Goal: Transaction & Acquisition: Obtain resource

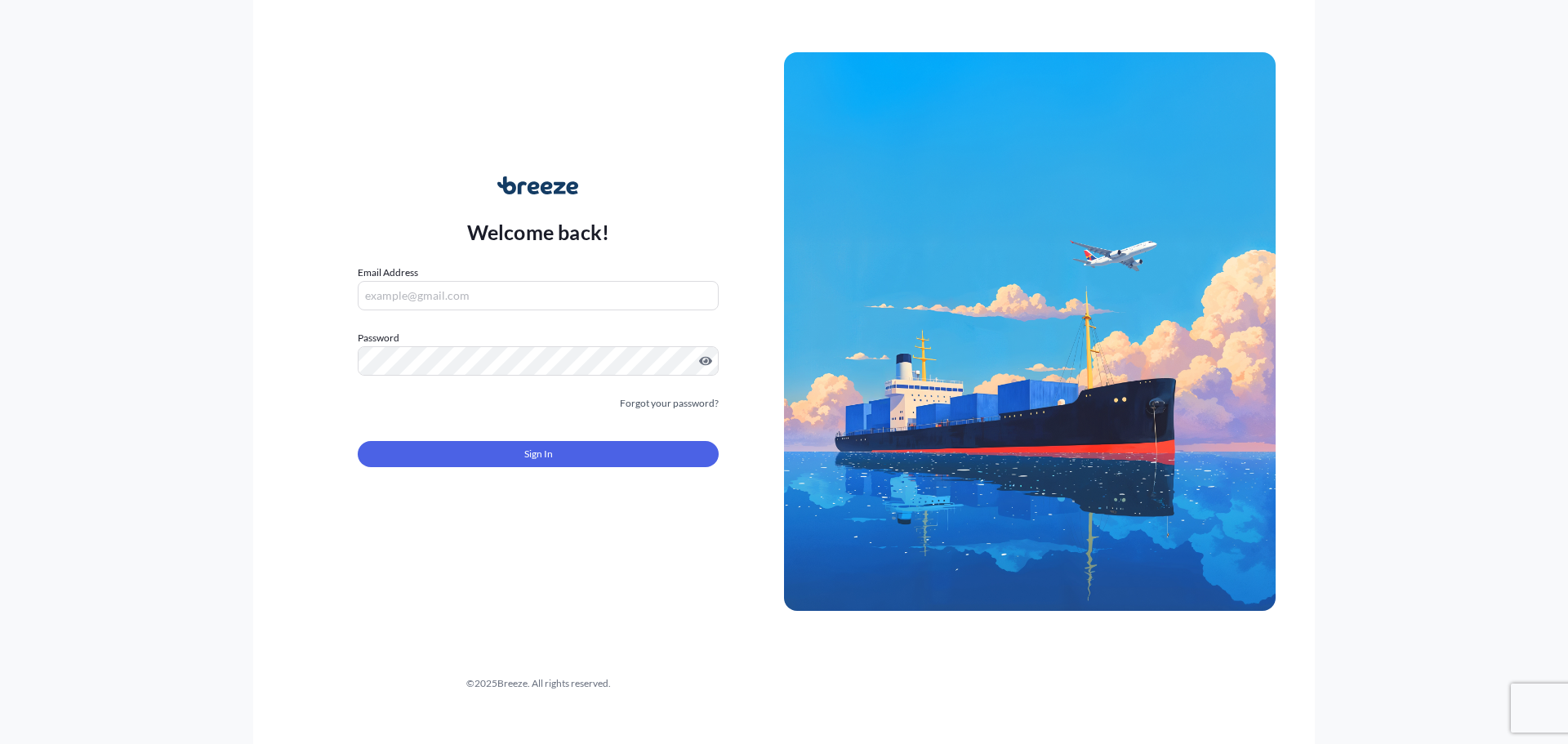
click at [490, 304] on input "Email Address" at bounding box center [538, 296] width 361 height 30
click at [454, 302] on input "Email Address" at bounding box center [538, 296] width 361 height 30
type input "[PERSON_NAME][EMAIL_ADDRESS][PERSON_NAME][DOMAIN_NAME]"
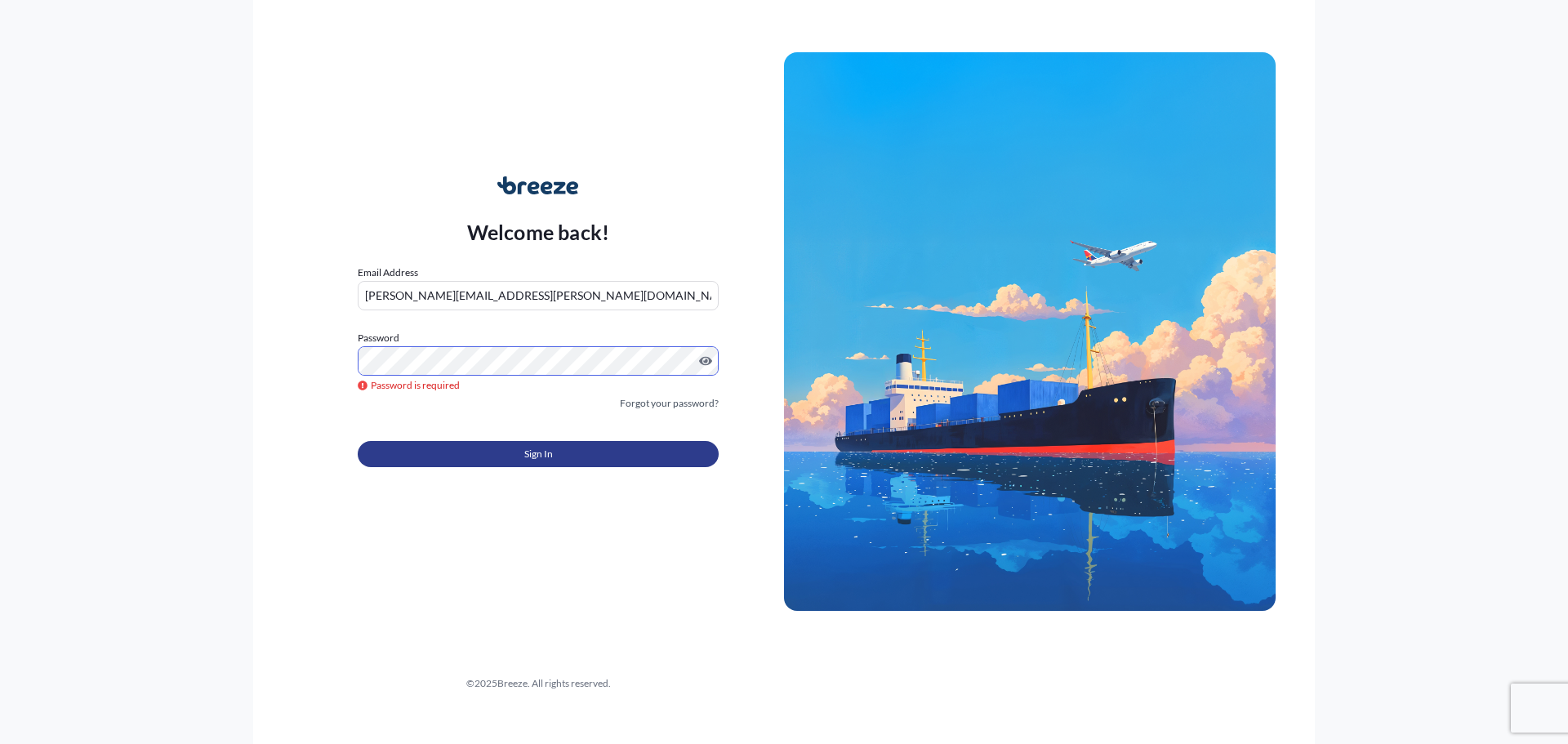
click at [599, 451] on button "Sign In" at bounding box center [538, 455] width 361 height 27
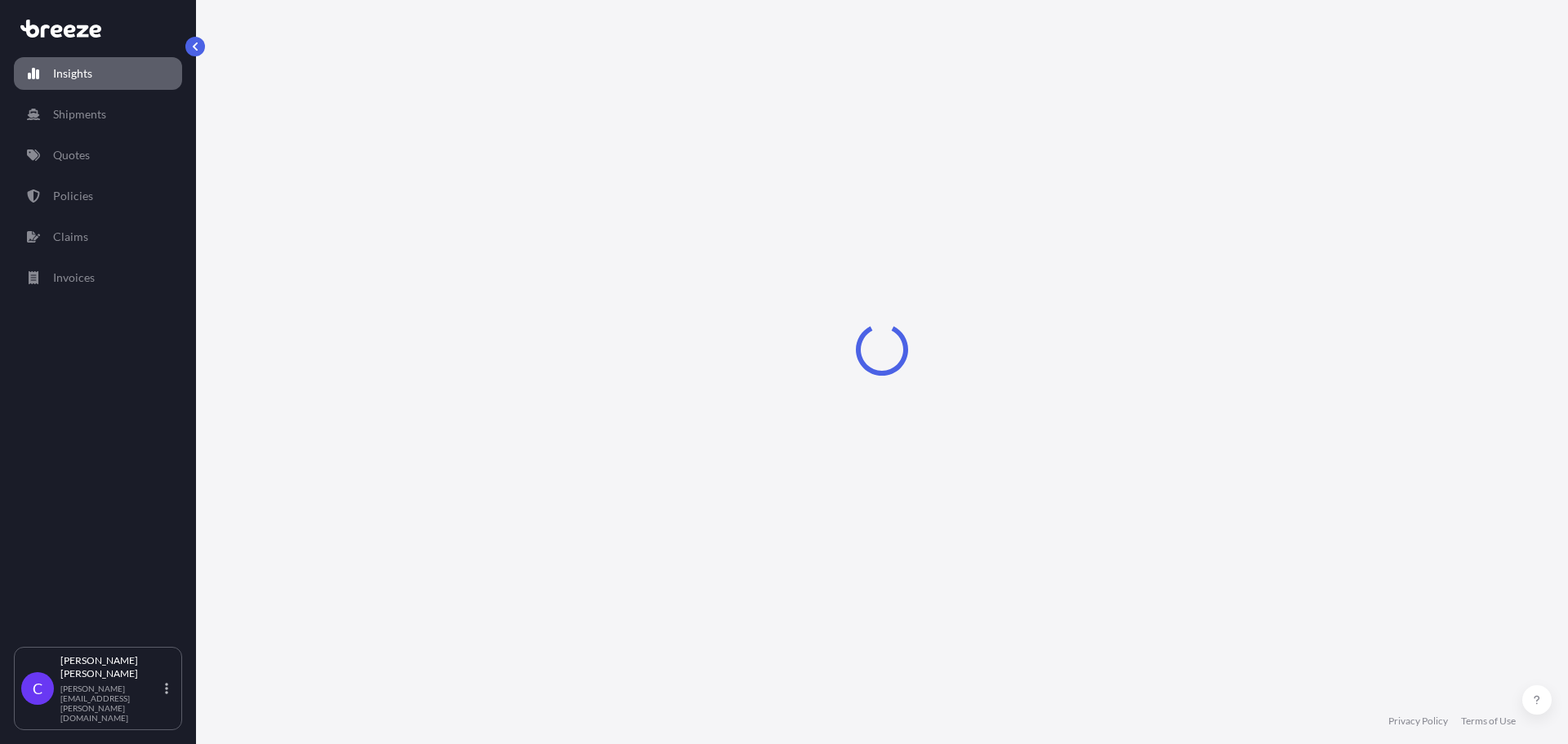
select select "2025"
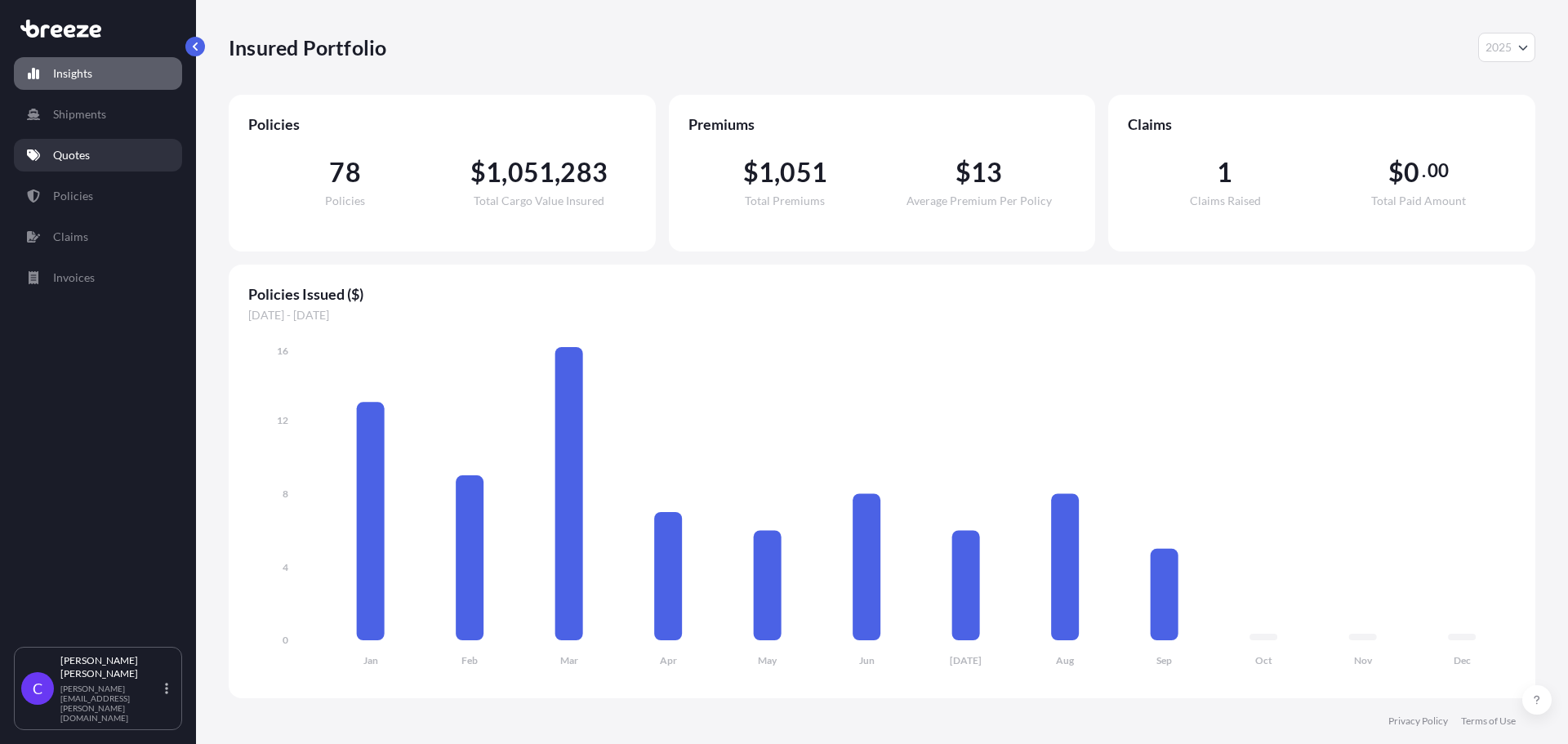
click at [83, 150] on p "Quotes" at bounding box center [71, 156] width 36 height 17
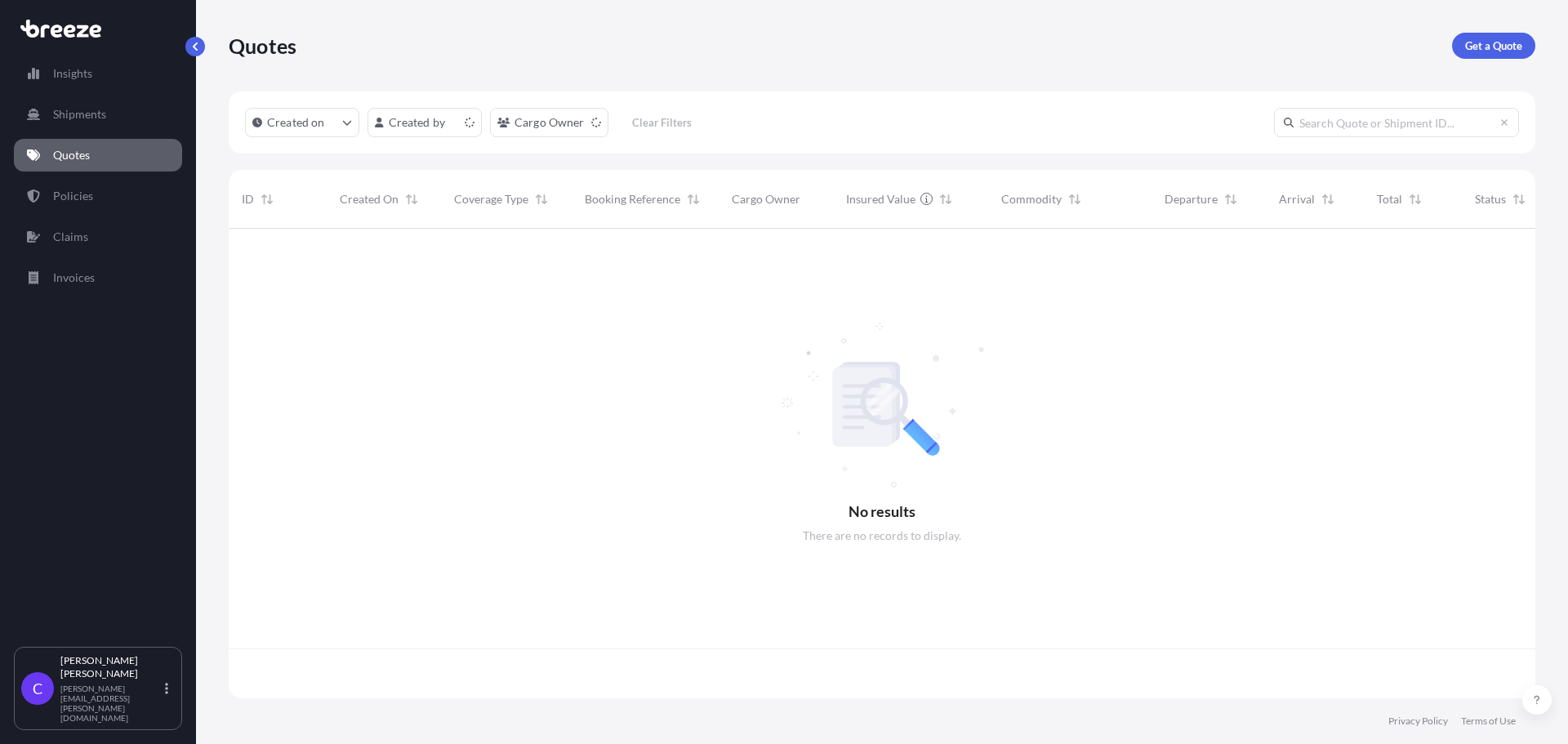
scroll to position [466, 1295]
click at [1478, 44] on p "Get a Quote" at bounding box center [1493, 46] width 57 height 17
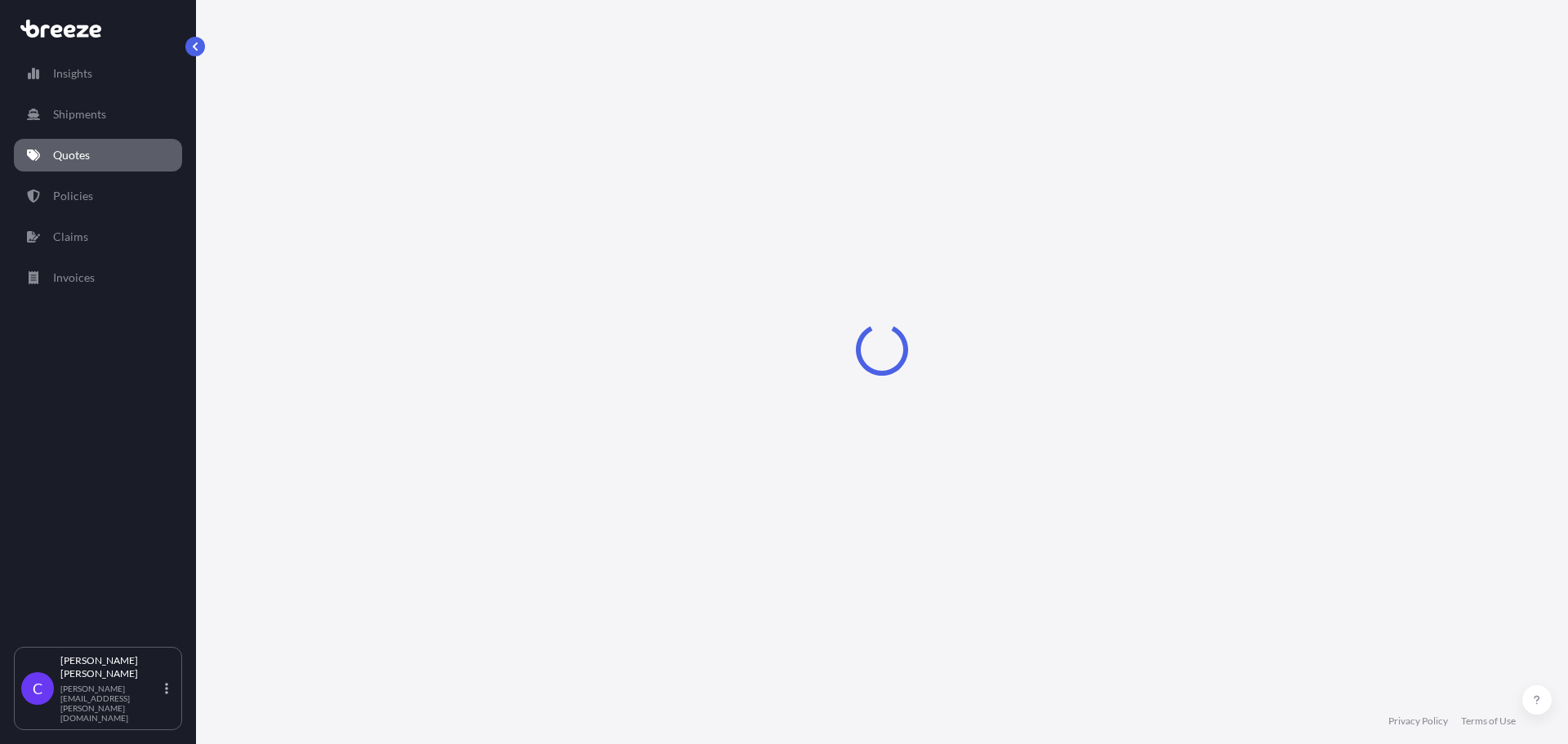
select select "Sea"
select select "1"
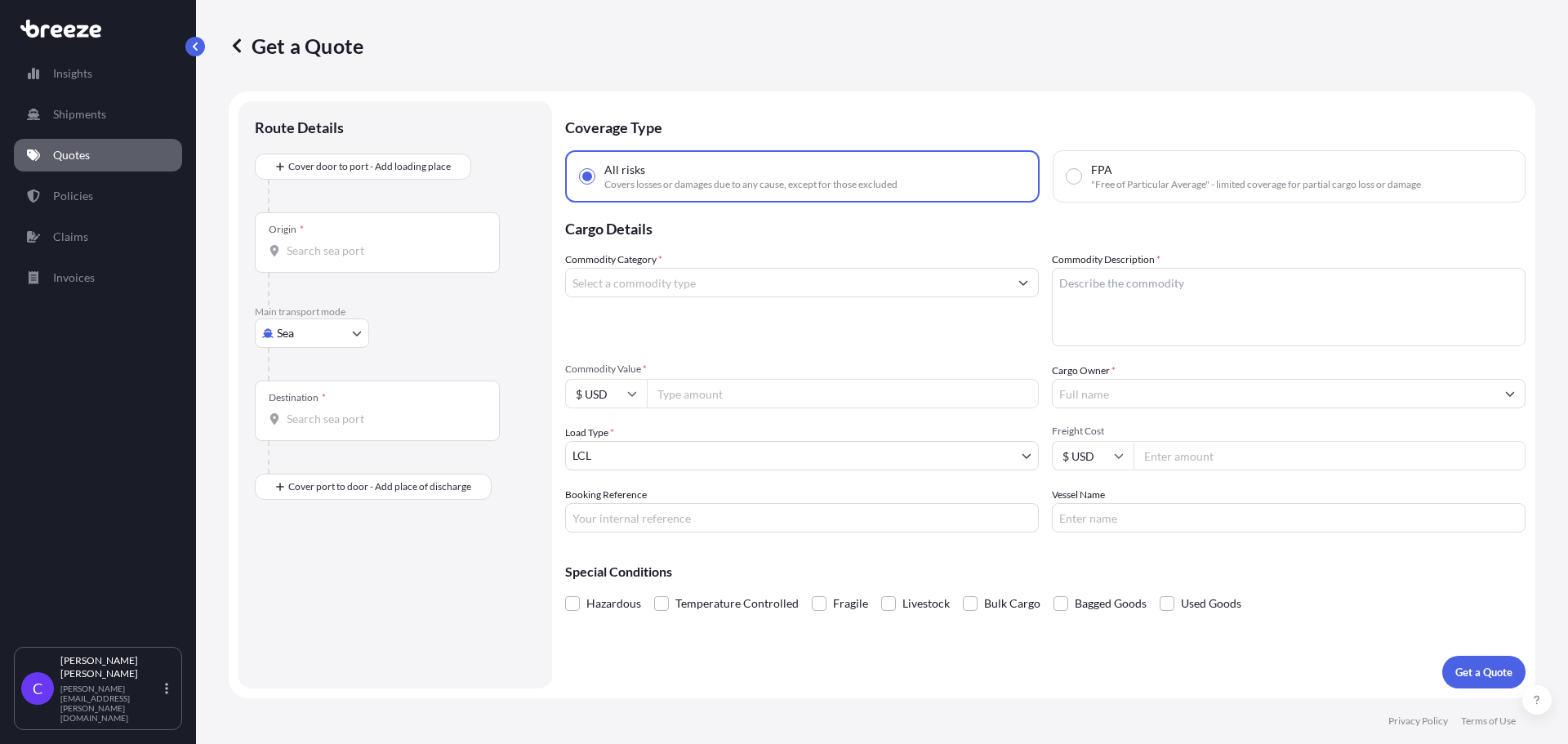
click at [355, 332] on body "Insights Shipments Quotes Policies Claims Invoices C [PERSON_NAME] [PERSON_NAME…" at bounding box center [784, 372] width 1568 height 744
click at [312, 432] on div "Road" at bounding box center [312, 435] width 101 height 30
select select "Road"
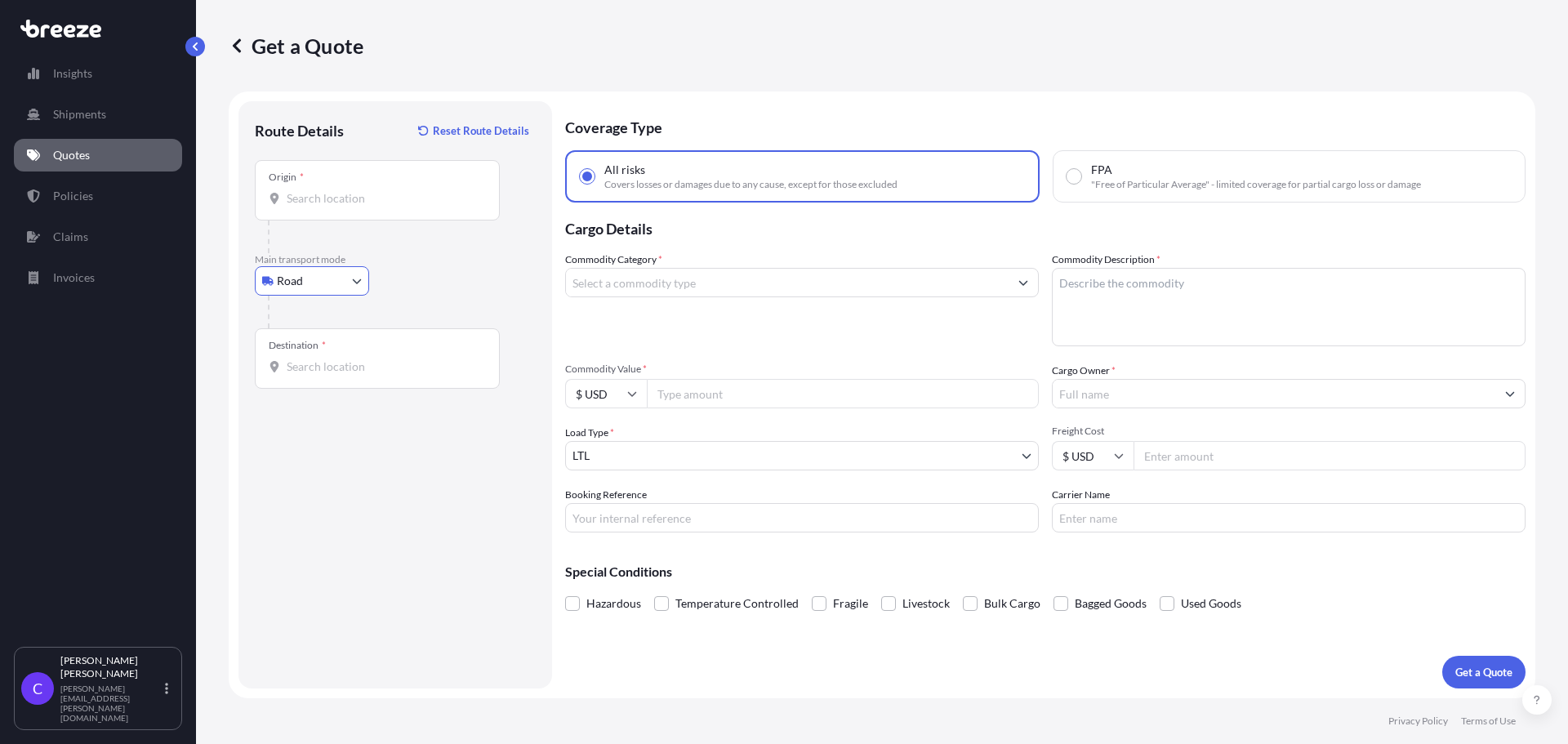
click at [367, 195] on input "Origin *" at bounding box center [383, 199] width 193 height 17
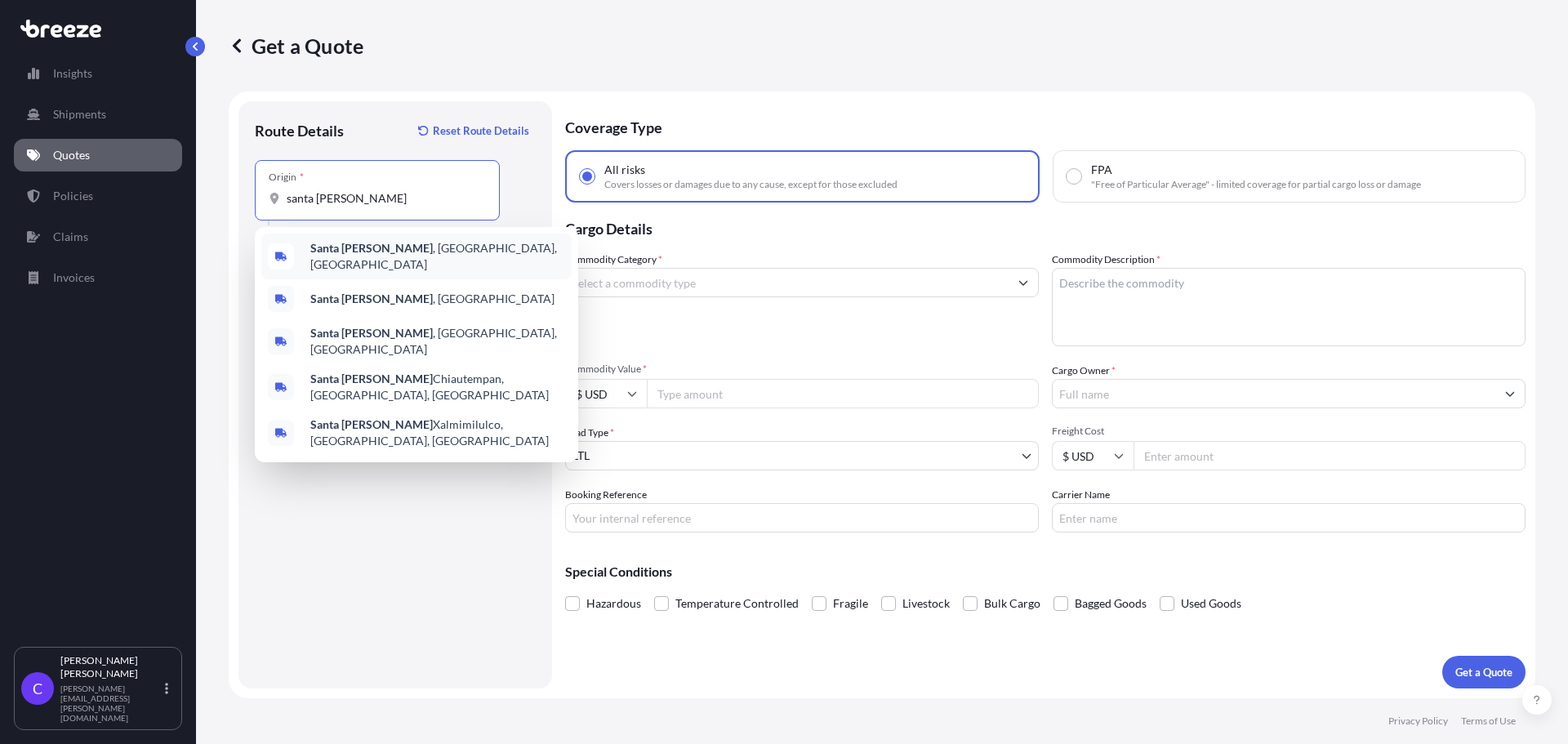
click at [373, 258] on span "[GEOGRAPHIC_DATA] , [GEOGRAPHIC_DATA], [GEOGRAPHIC_DATA]" at bounding box center [438, 256] width 255 height 32
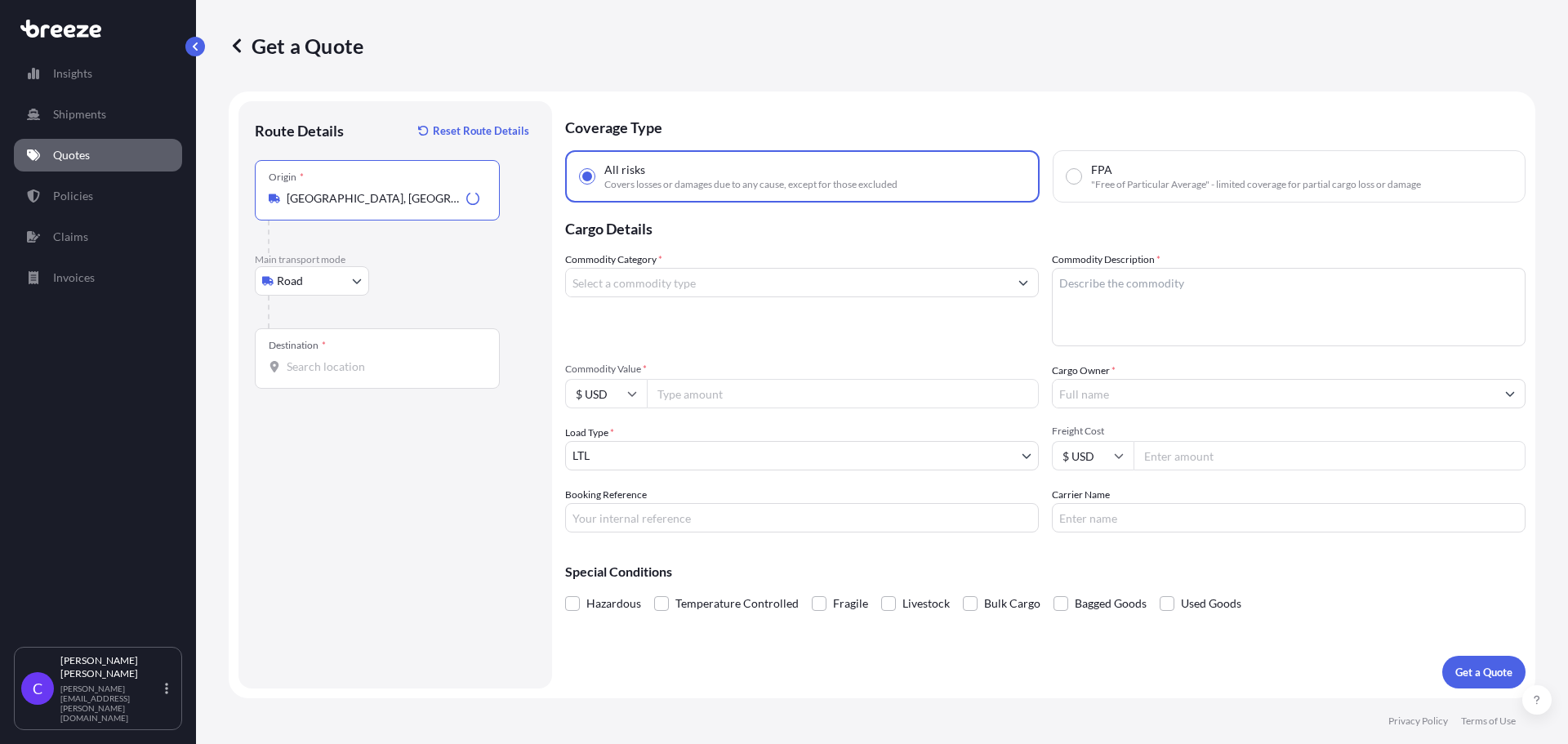
type input "[GEOGRAPHIC_DATA], [GEOGRAPHIC_DATA], [GEOGRAPHIC_DATA]"
click at [387, 370] on input "Destination *" at bounding box center [383, 367] width 193 height 17
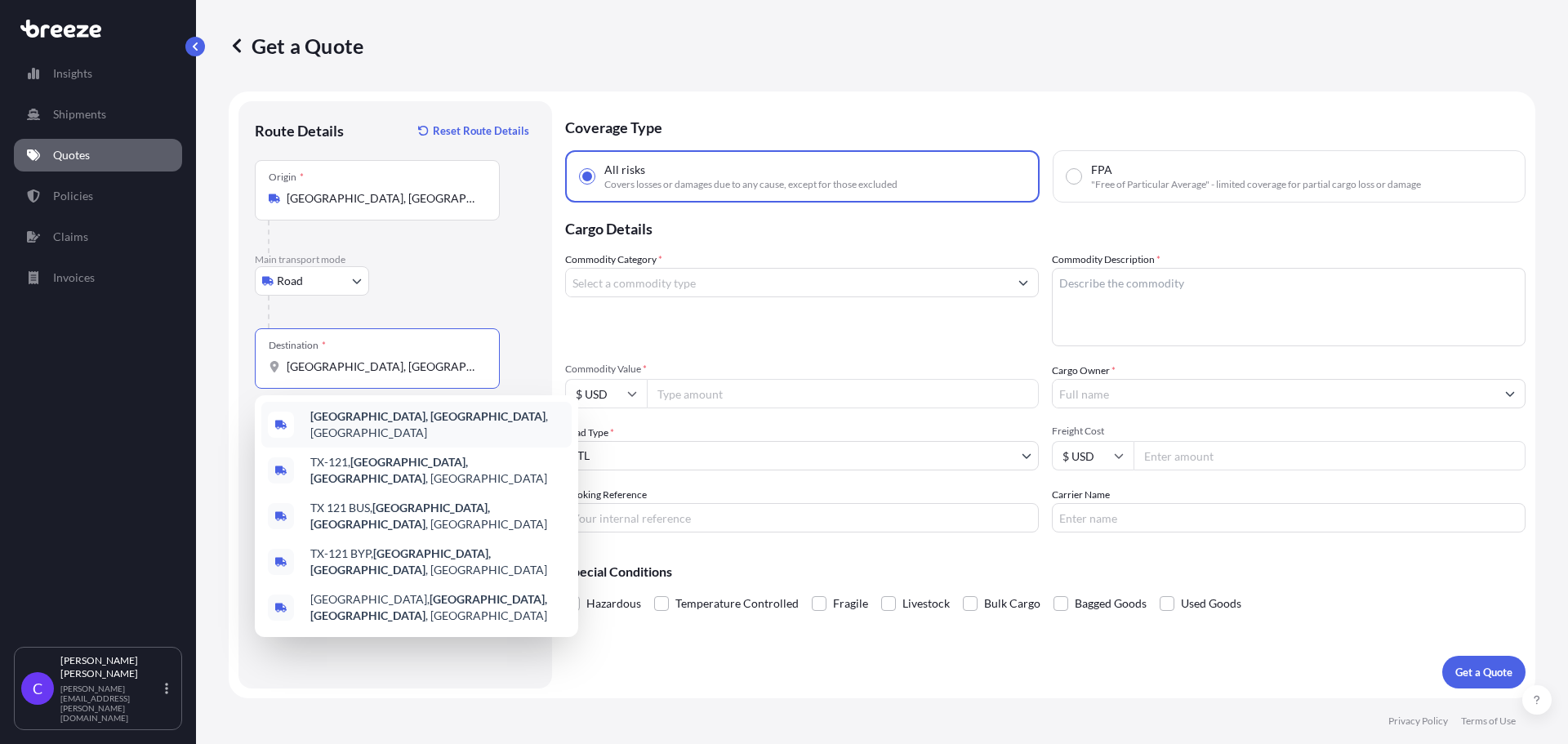
click at [378, 422] on b "[GEOGRAPHIC_DATA], [GEOGRAPHIC_DATA]" at bounding box center [428, 416] width 235 height 14
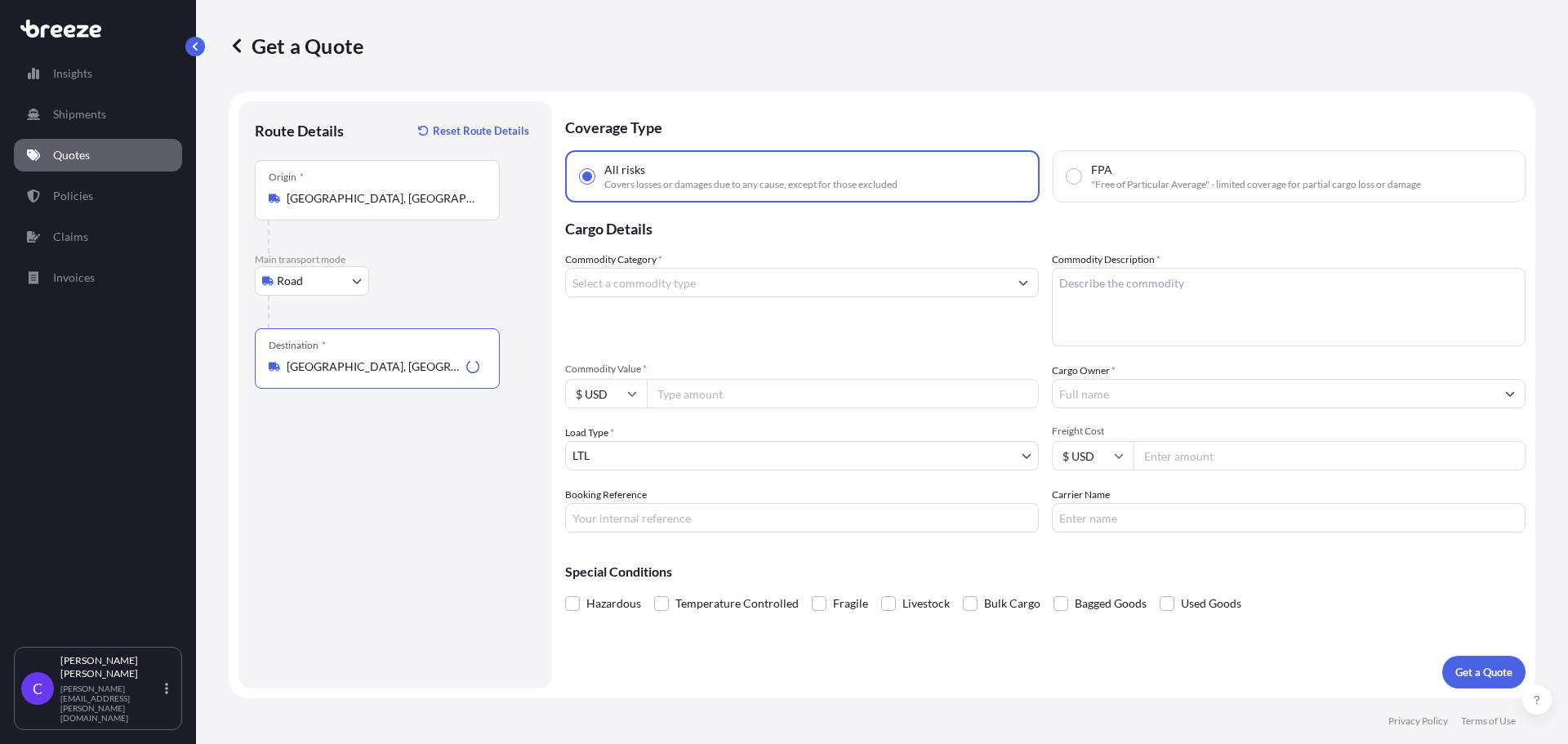
type input "[GEOGRAPHIC_DATA], [GEOGRAPHIC_DATA], [GEOGRAPHIC_DATA]"
click at [534, 285] on div "Road Sea Air Road Rail" at bounding box center [395, 281] width 281 height 30
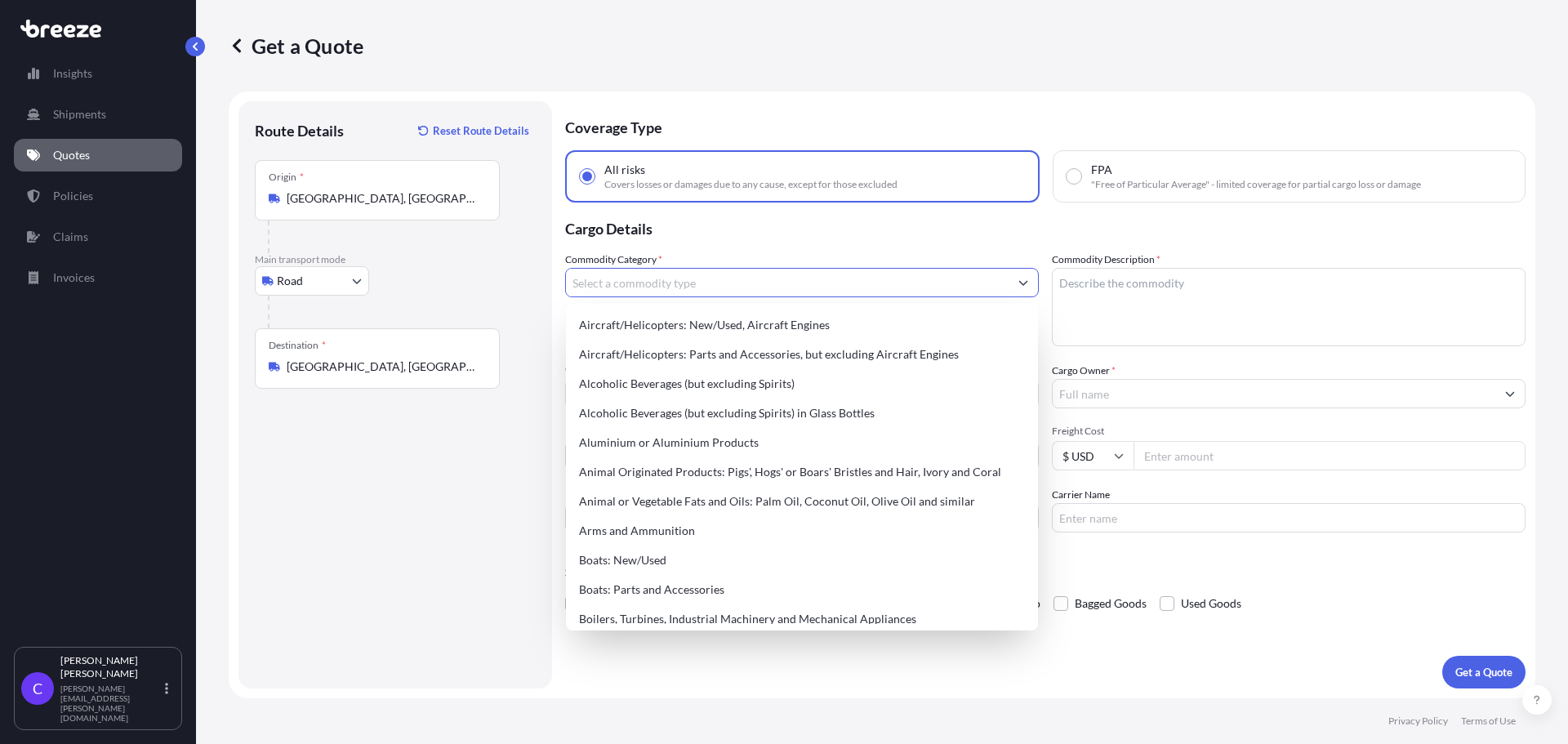
click at [678, 292] on input "Commodity Category *" at bounding box center [787, 283] width 443 height 30
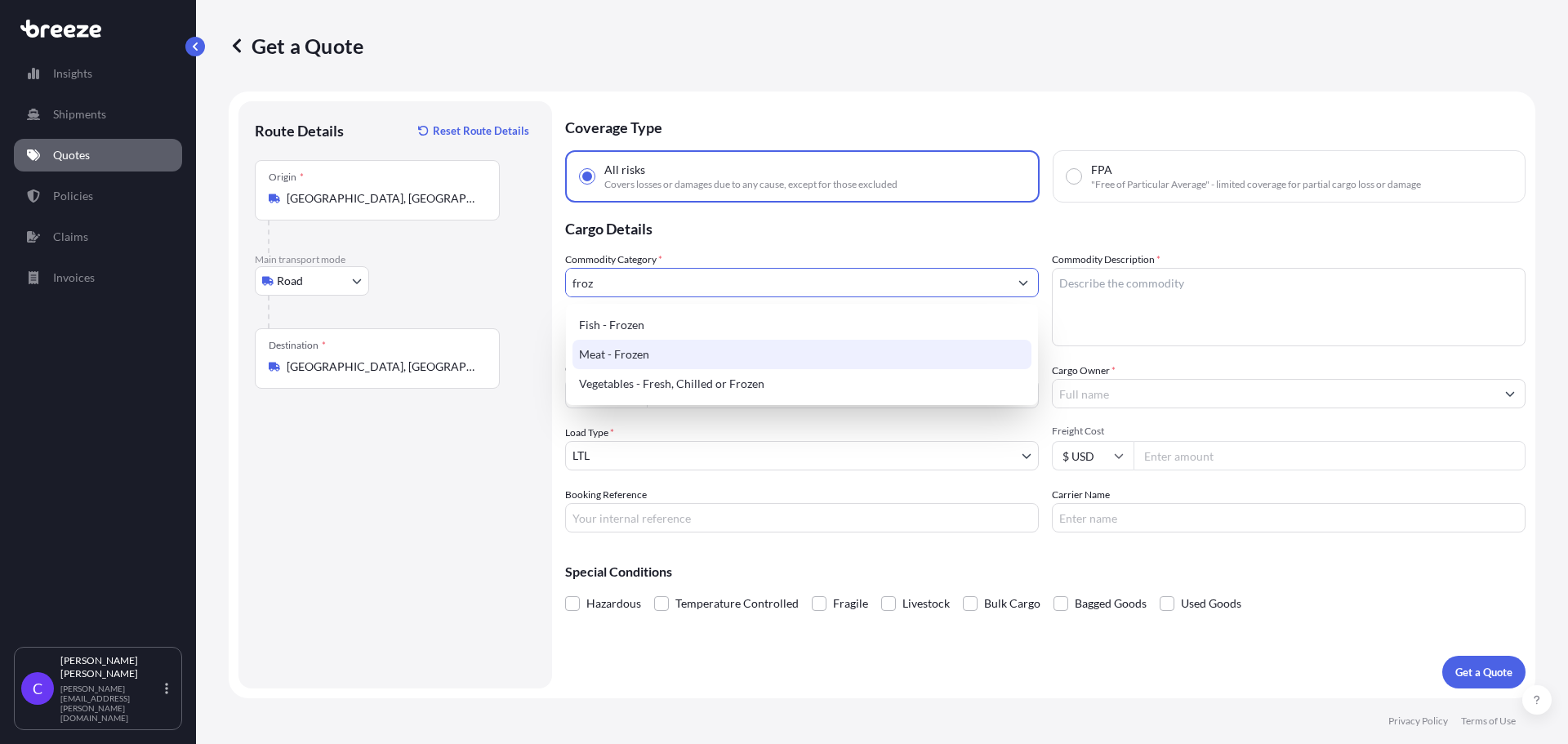
click at [659, 358] on div "Meat - Frozen" at bounding box center [802, 355] width 459 height 30
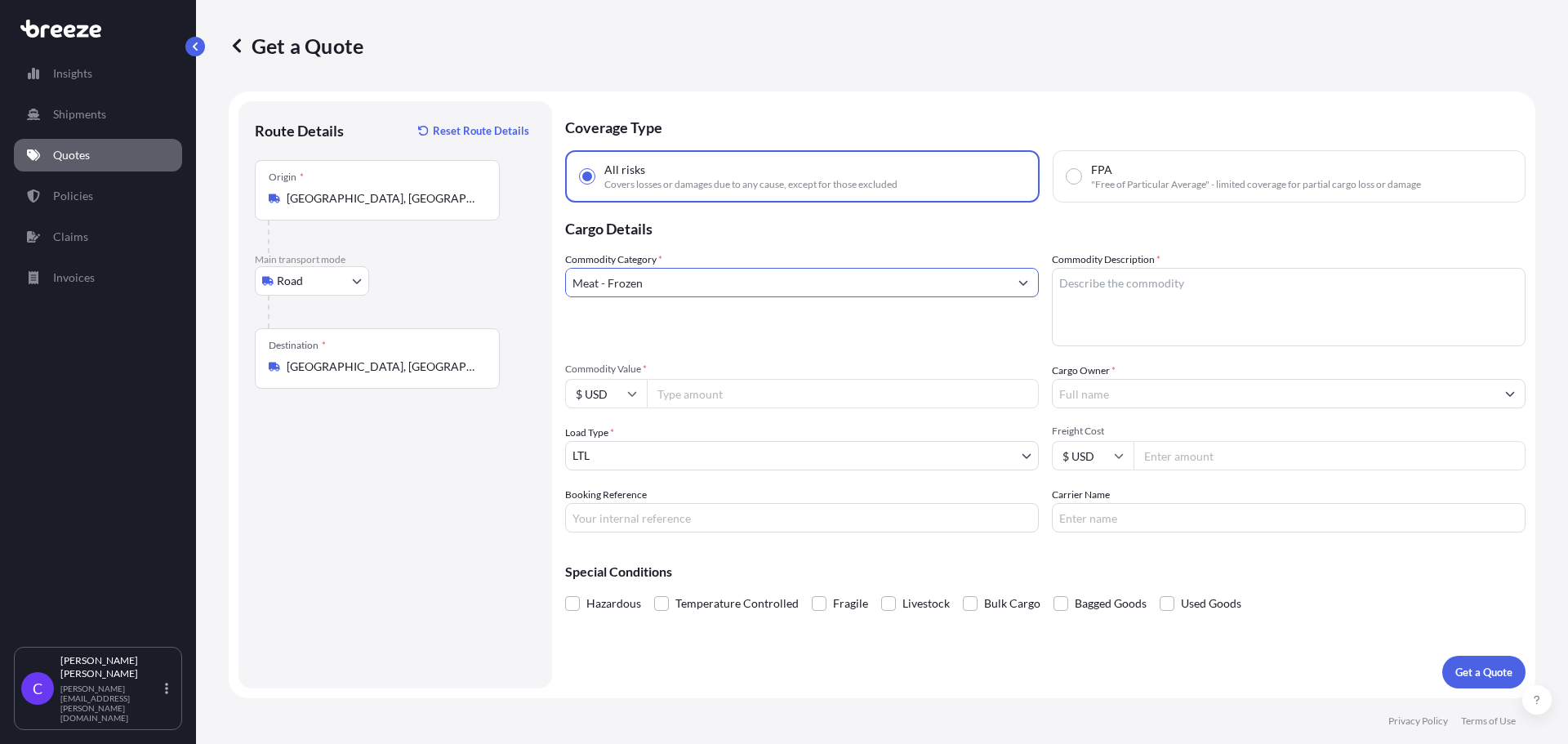
type input "Meat - Frozen"
click at [1147, 287] on textarea "Commodity Description *" at bounding box center [1289, 307] width 474 height 79
type textarea "frozen sandwiches"
click at [794, 393] on input "Commodity Value *" at bounding box center [842, 394] width 392 height 30
type input "5300"
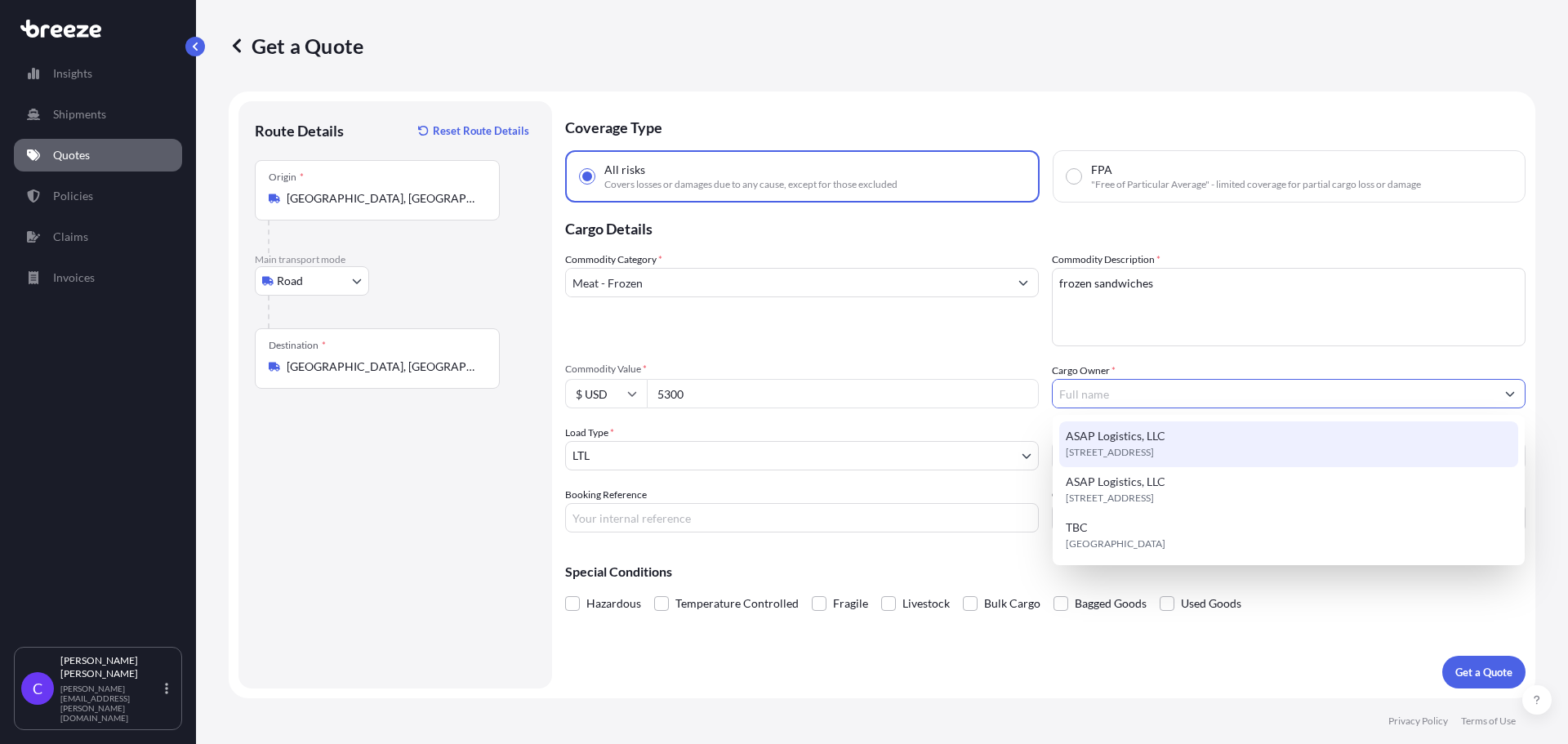
click at [1177, 443] on div "ASAP Logistics, LLC [STREET_ADDRESS]" at bounding box center [1289, 444] width 459 height 46
type input "ASAP Logistics, LLC"
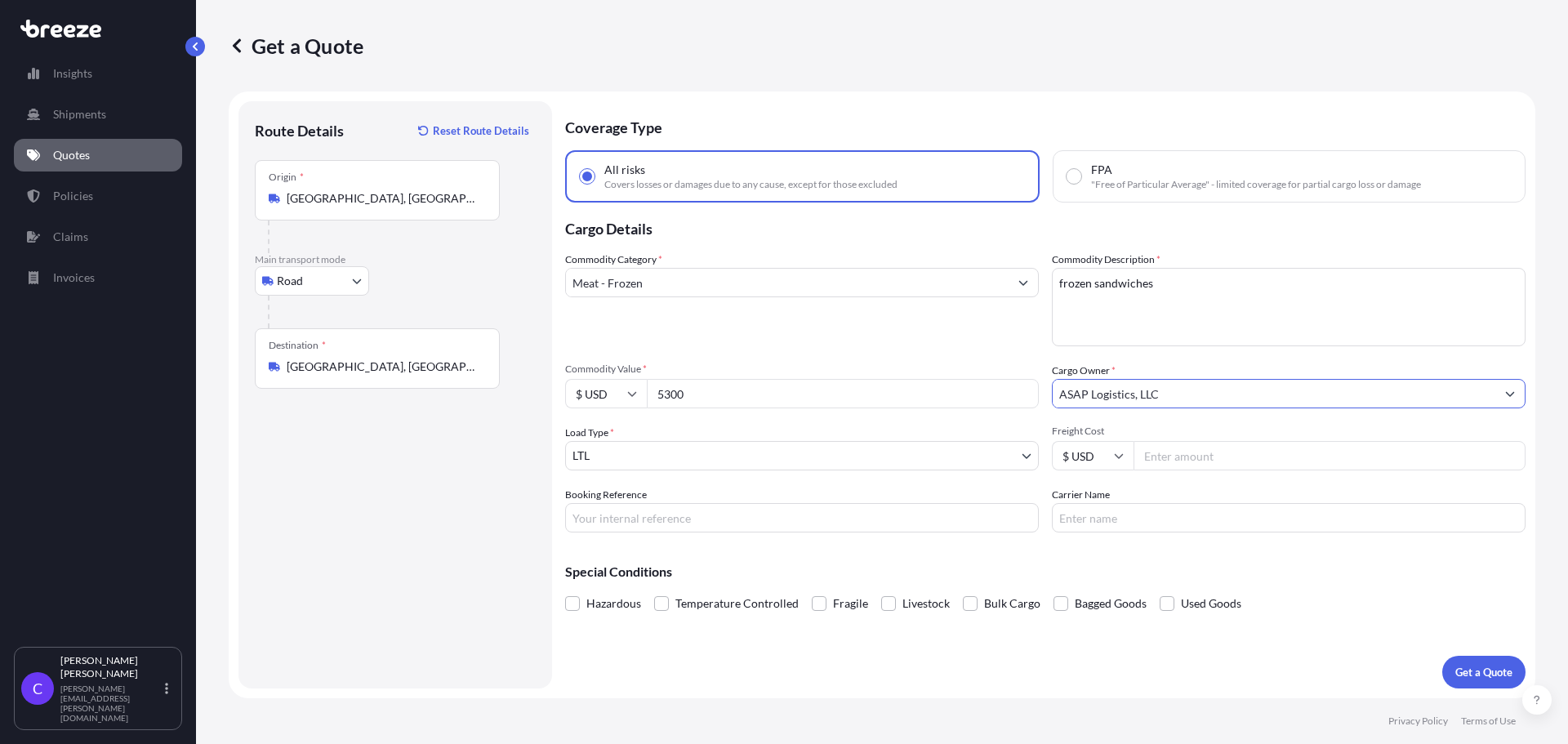
click at [1144, 461] on input "Freight Cost" at bounding box center [1329, 457] width 392 height 30
type input "675"
click at [802, 519] on input "Booking Reference" at bounding box center [802, 518] width 474 height 30
type input "FGF5330"
type input "FFE"
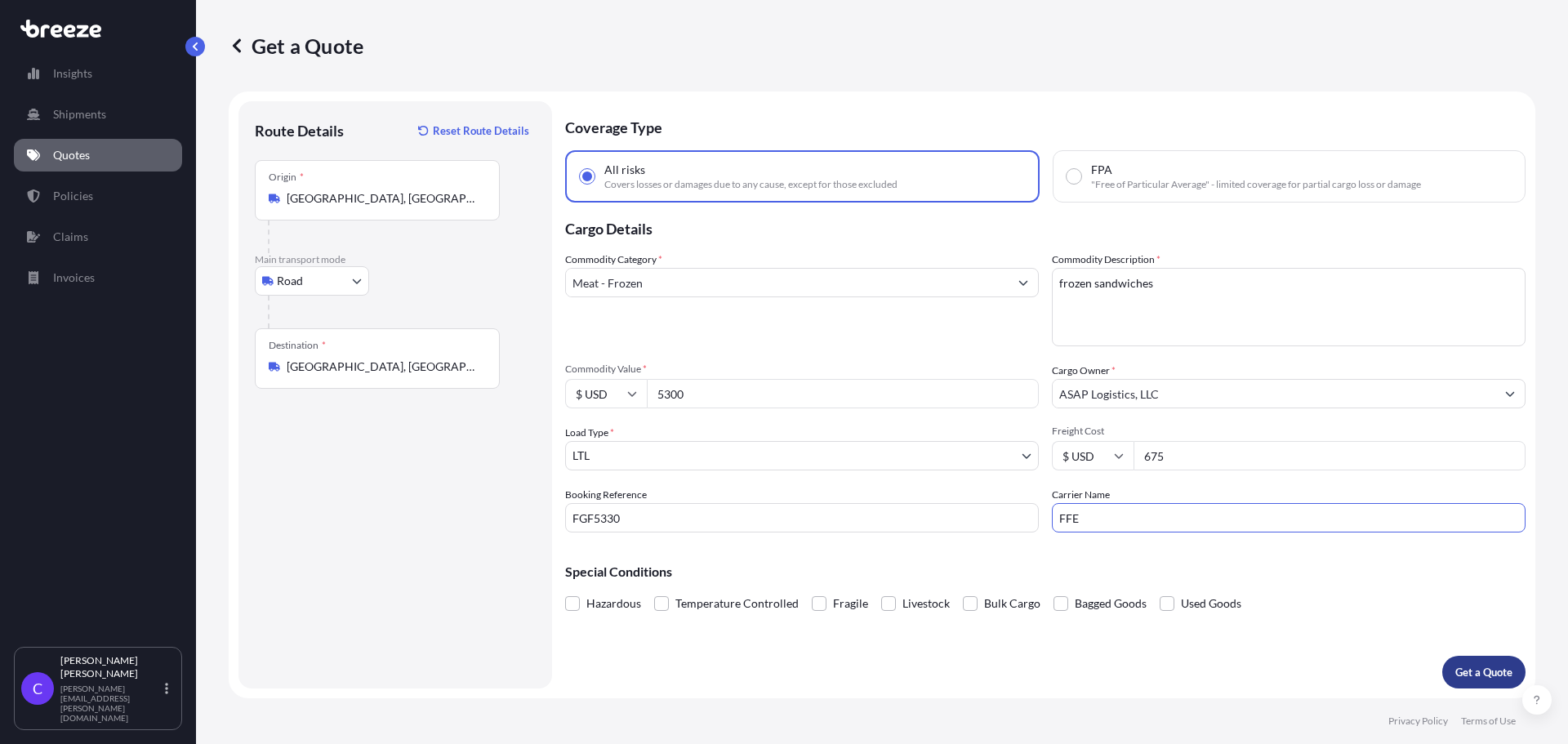
click at [1484, 669] on p "Get a Quote" at bounding box center [1484, 673] width 57 height 17
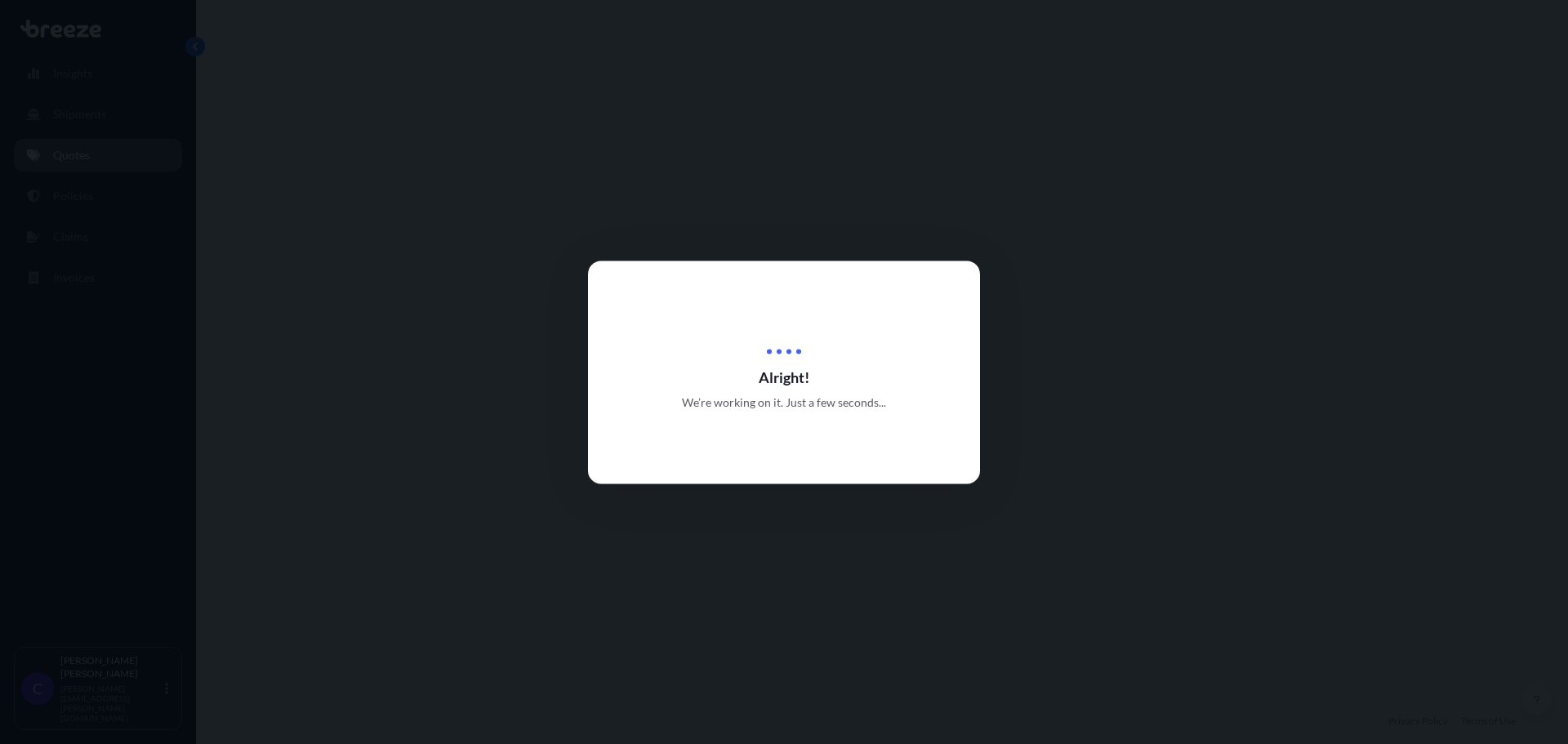
select select "Road"
select select "1"
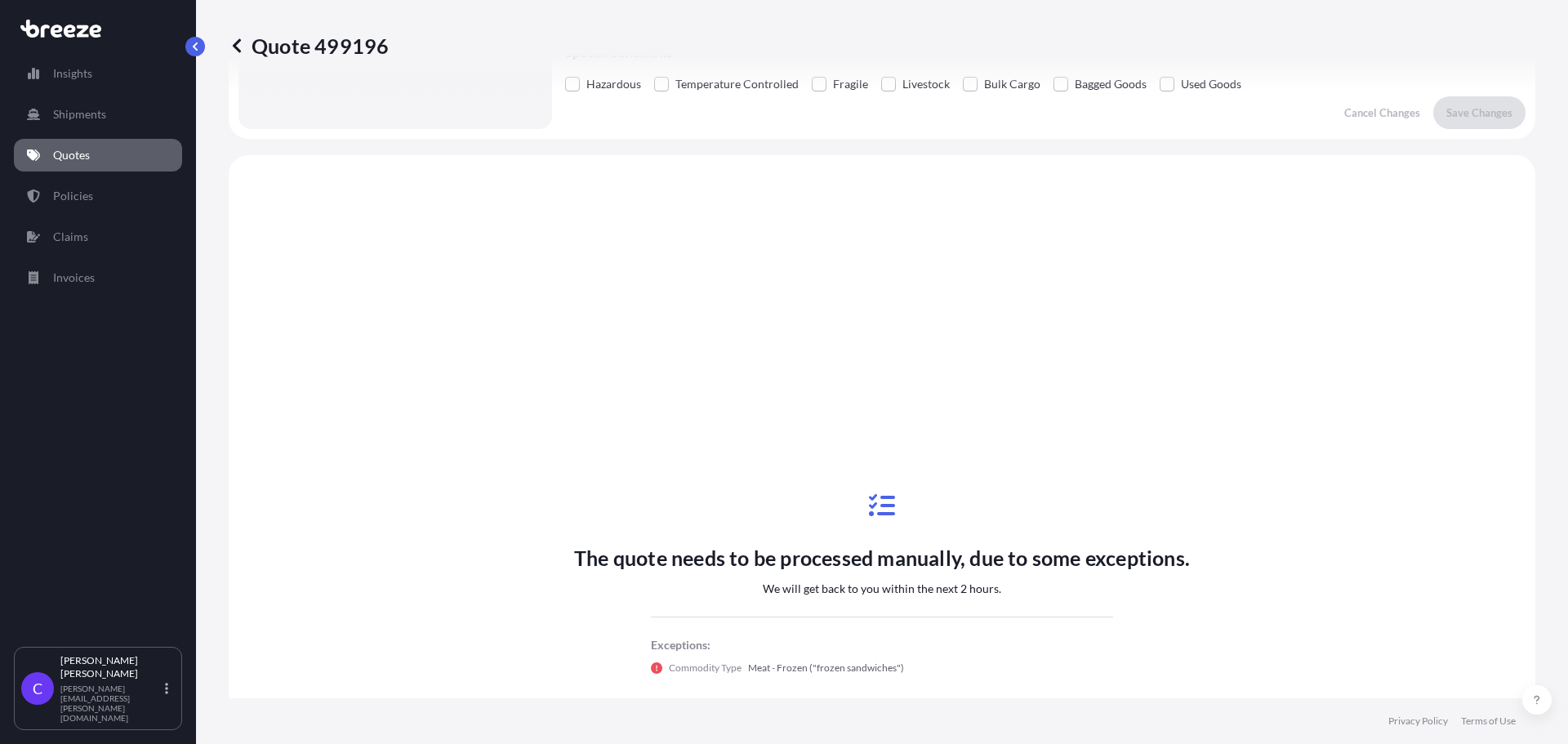
scroll to position [593, 0]
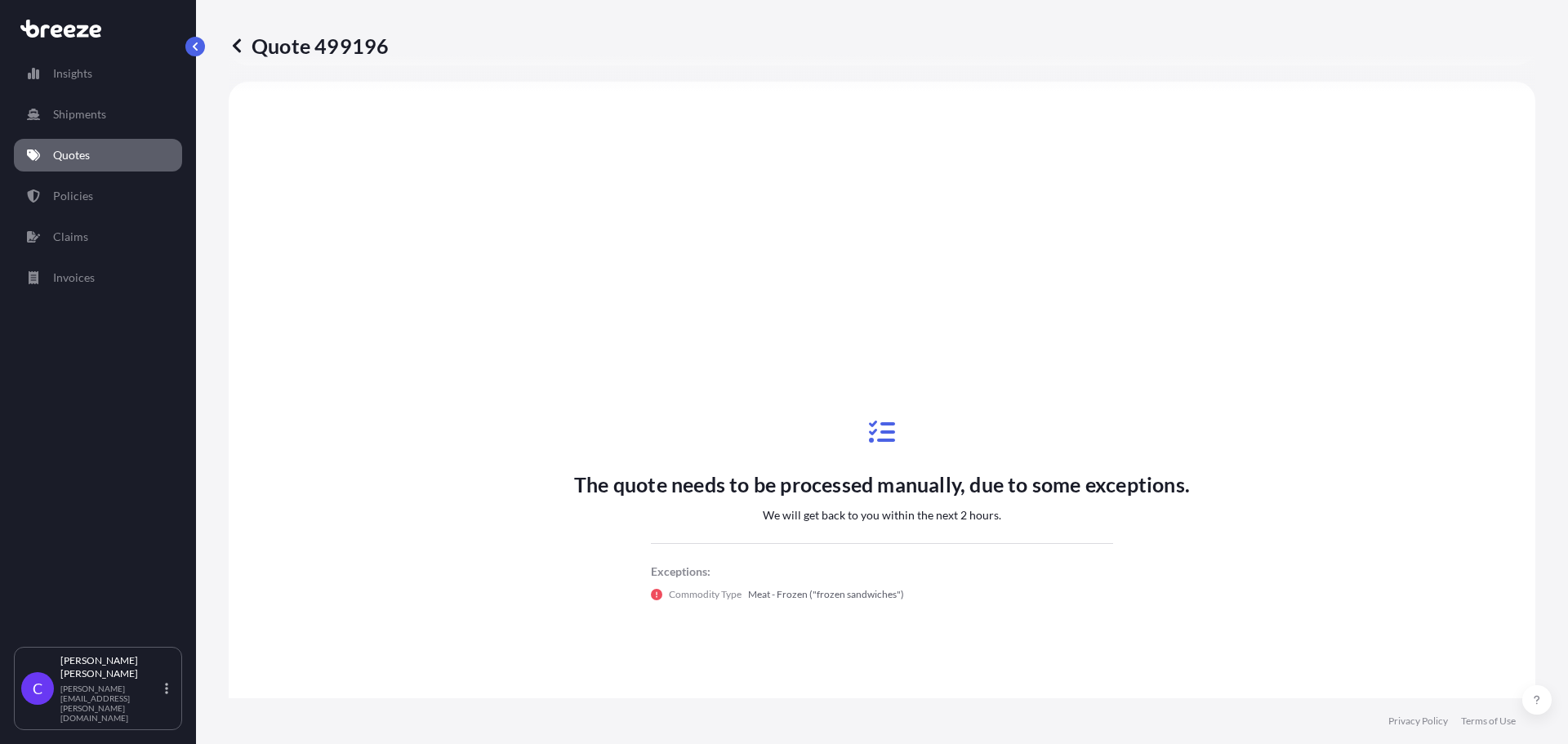
click at [234, 43] on icon at bounding box center [237, 46] width 17 height 17
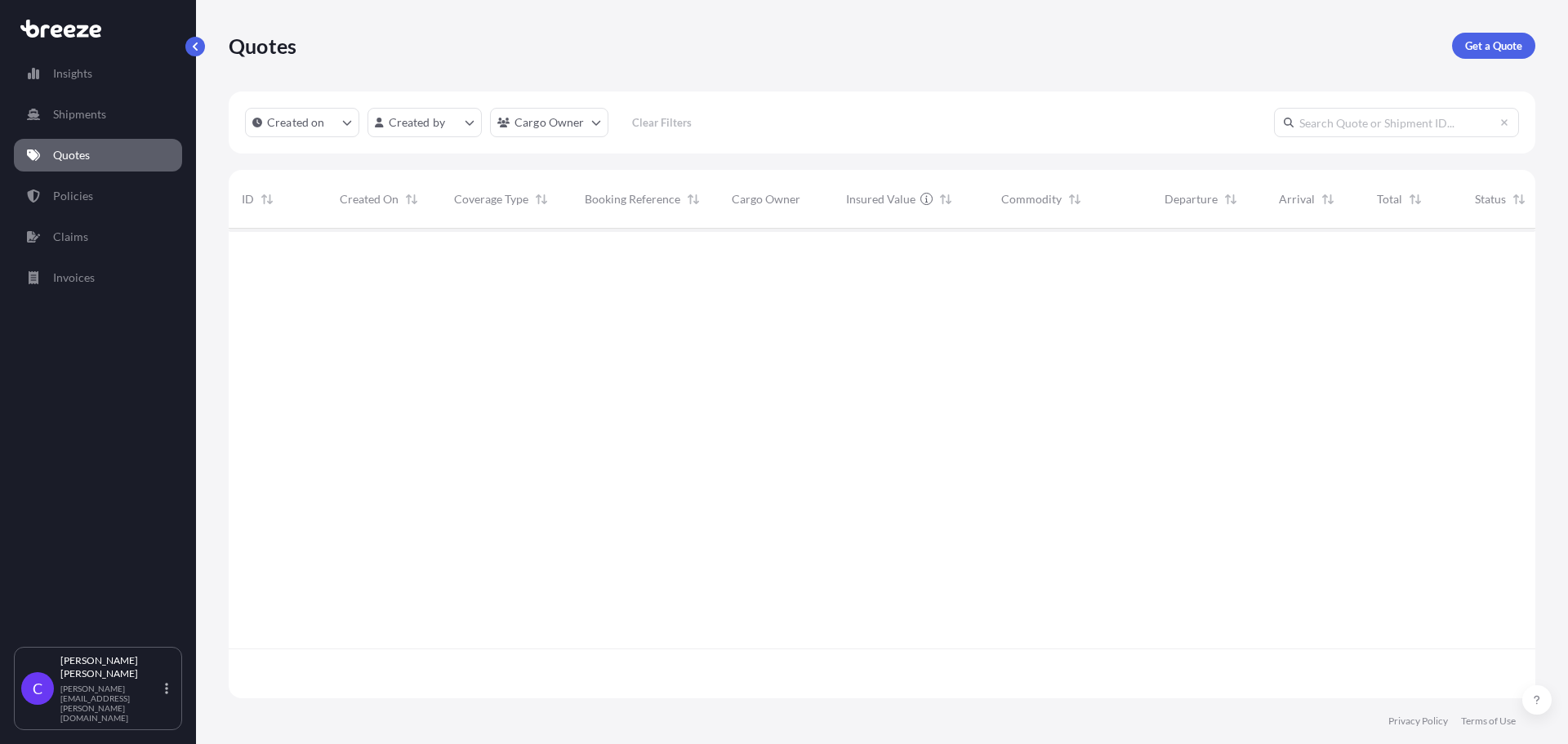
scroll to position [466, 1295]
click at [1508, 42] on p "Get a Quote" at bounding box center [1493, 46] width 57 height 17
select select "Sea"
select select "1"
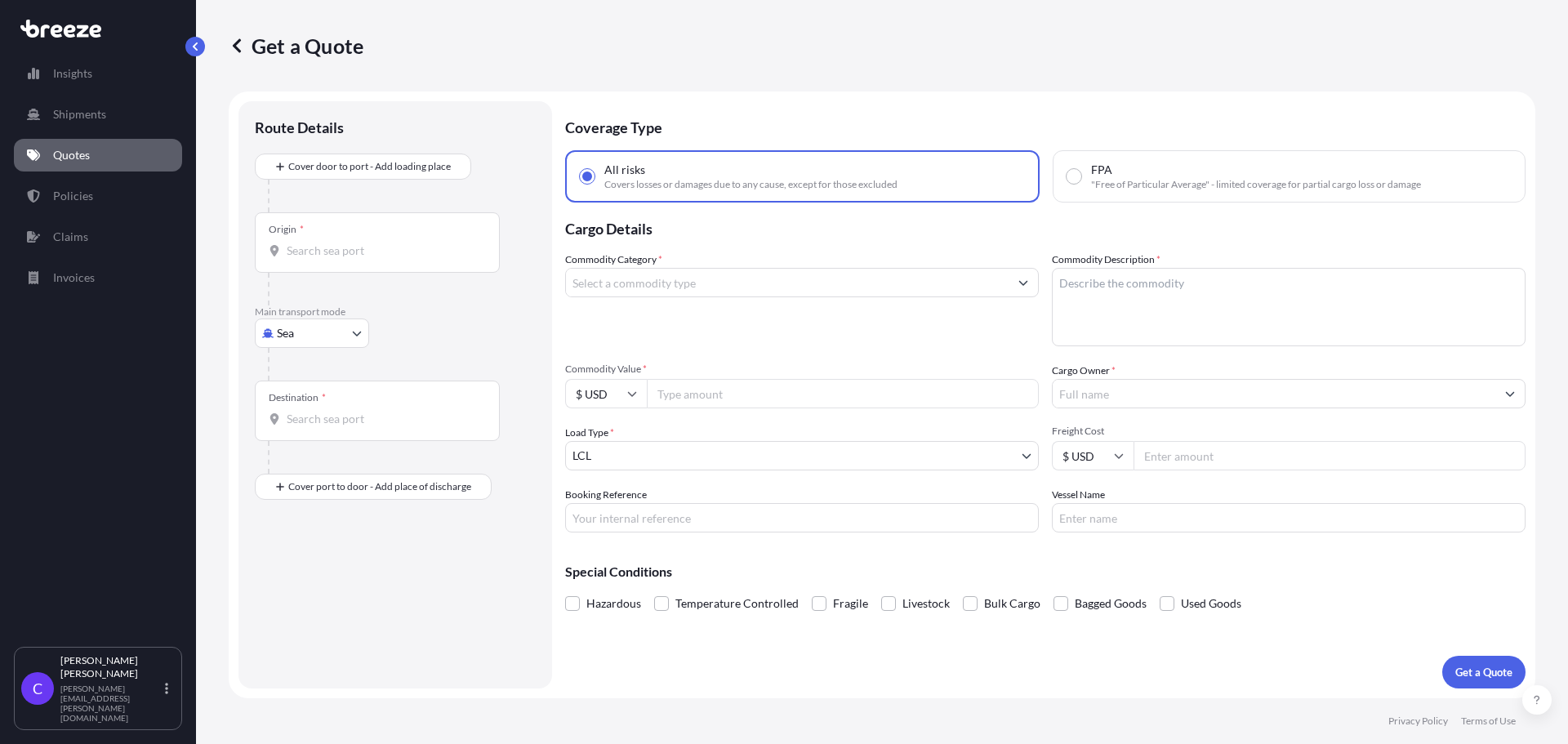
click at [356, 336] on body "Insights Shipments Quotes Policies Claims Invoices C [PERSON_NAME] [PERSON_NAME…" at bounding box center [784, 372] width 1568 height 744
click at [324, 435] on div "Road" at bounding box center [312, 435] width 101 height 30
select select "Road"
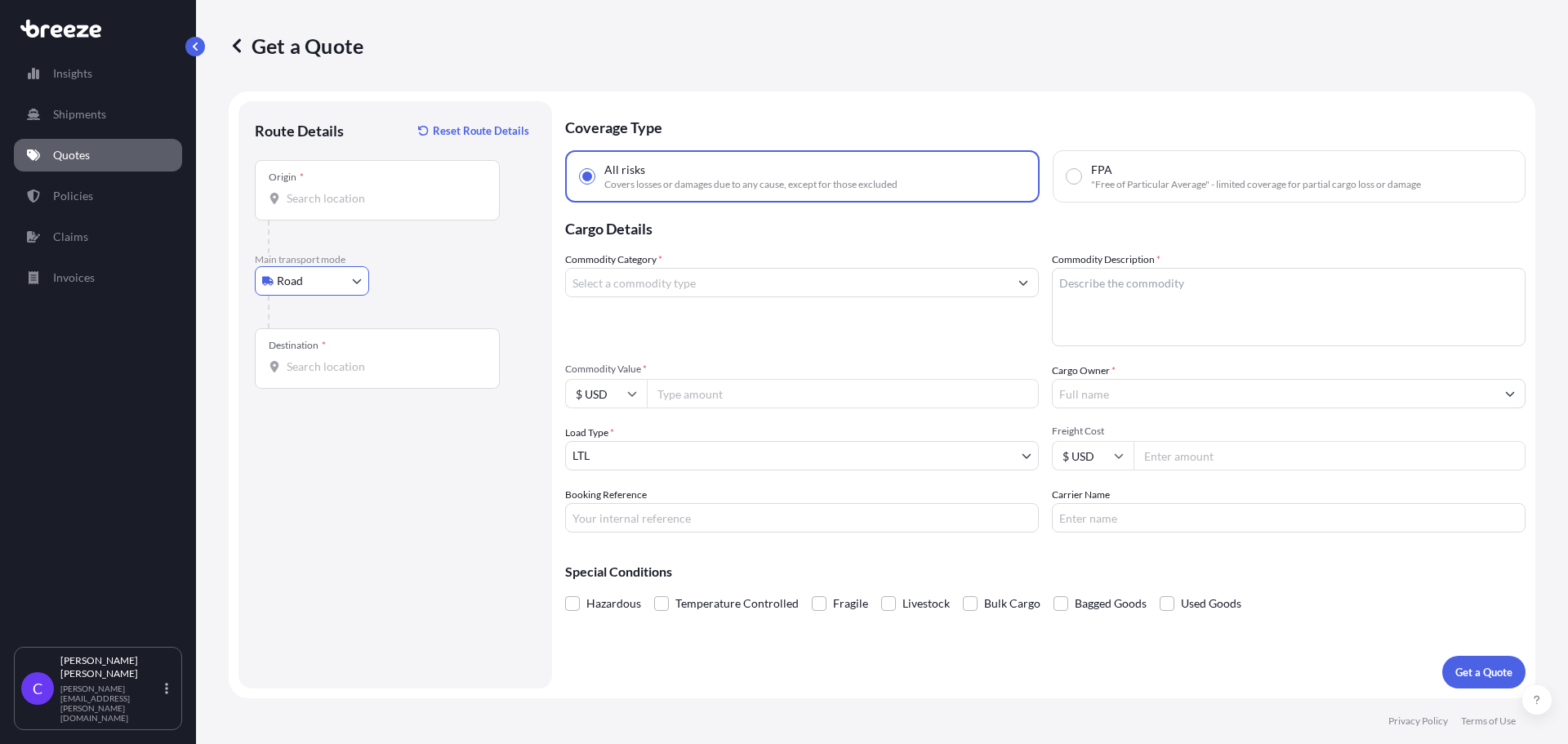
click at [379, 201] on input "Origin *" at bounding box center [383, 199] width 193 height 17
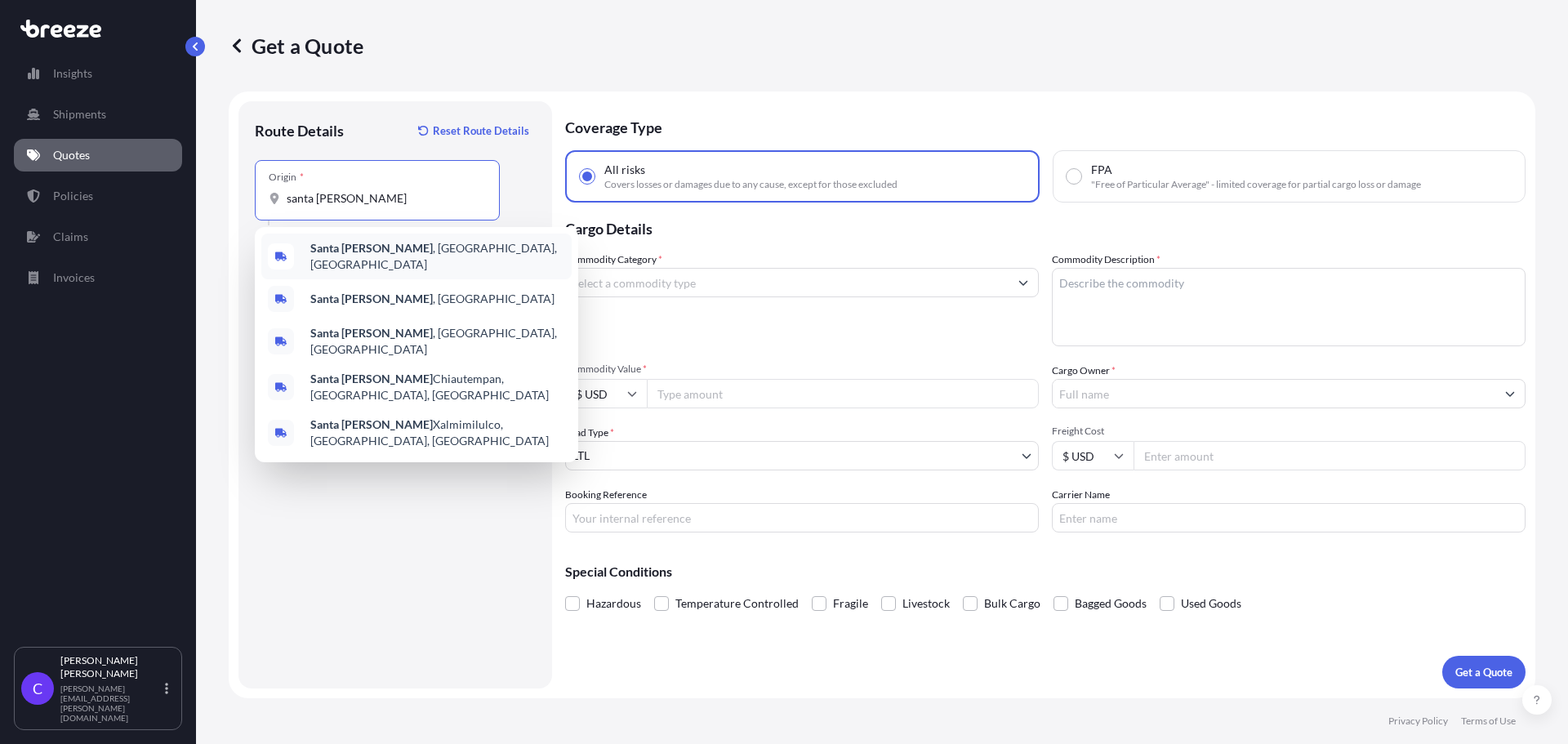
click at [376, 256] on span "[GEOGRAPHIC_DATA] , [GEOGRAPHIC_DATA], [GEOGRAPHIC_DATA]" at bounding box center [438, 256] width 255 height 32
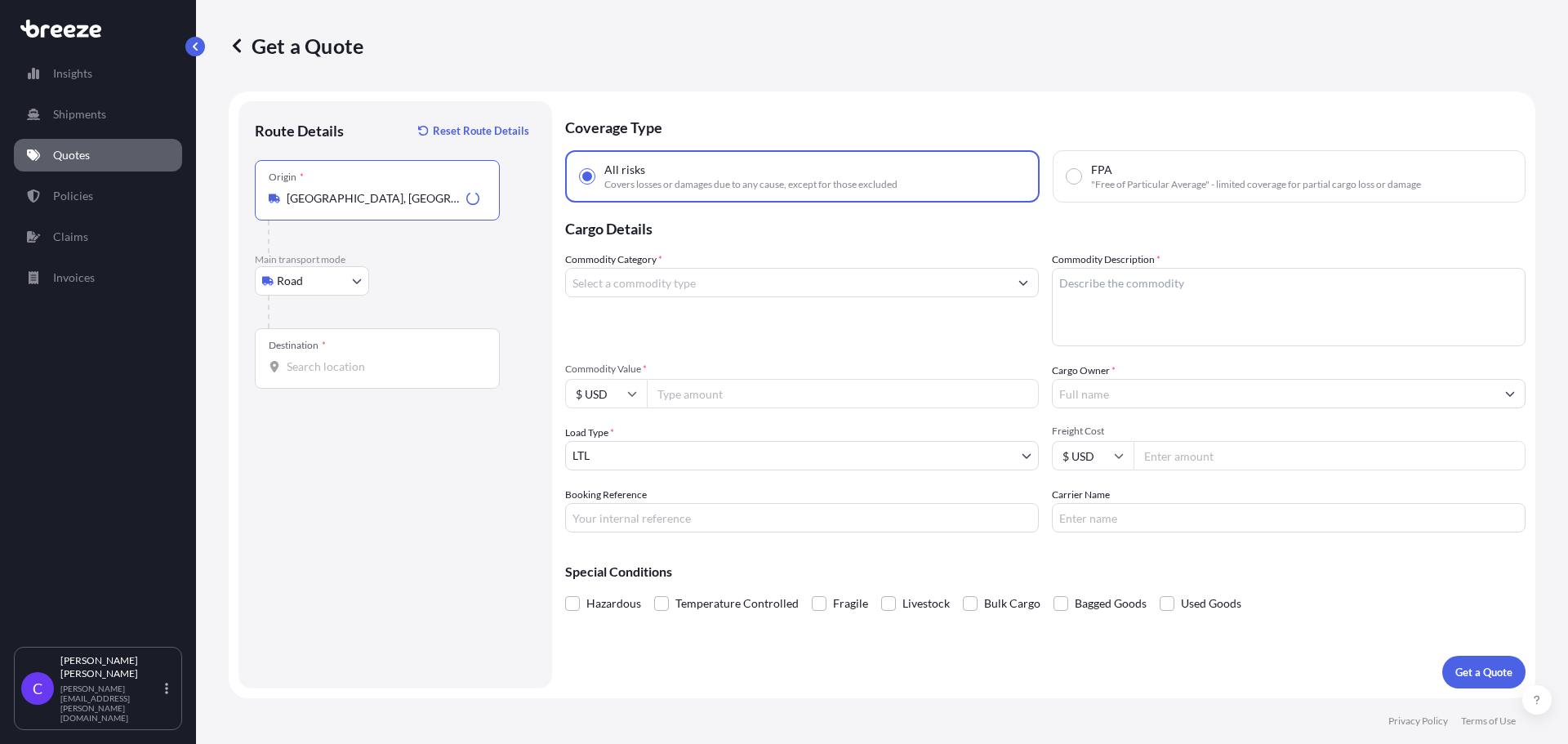
type input "[GEOGRAPHIC_DATA], [GEOGRAPHIC_DATA], [GEOGRAPHIC_DATA]"
click at [371, 369] on input "Destination *" at bounding box center [383, 367] width 193 height 17
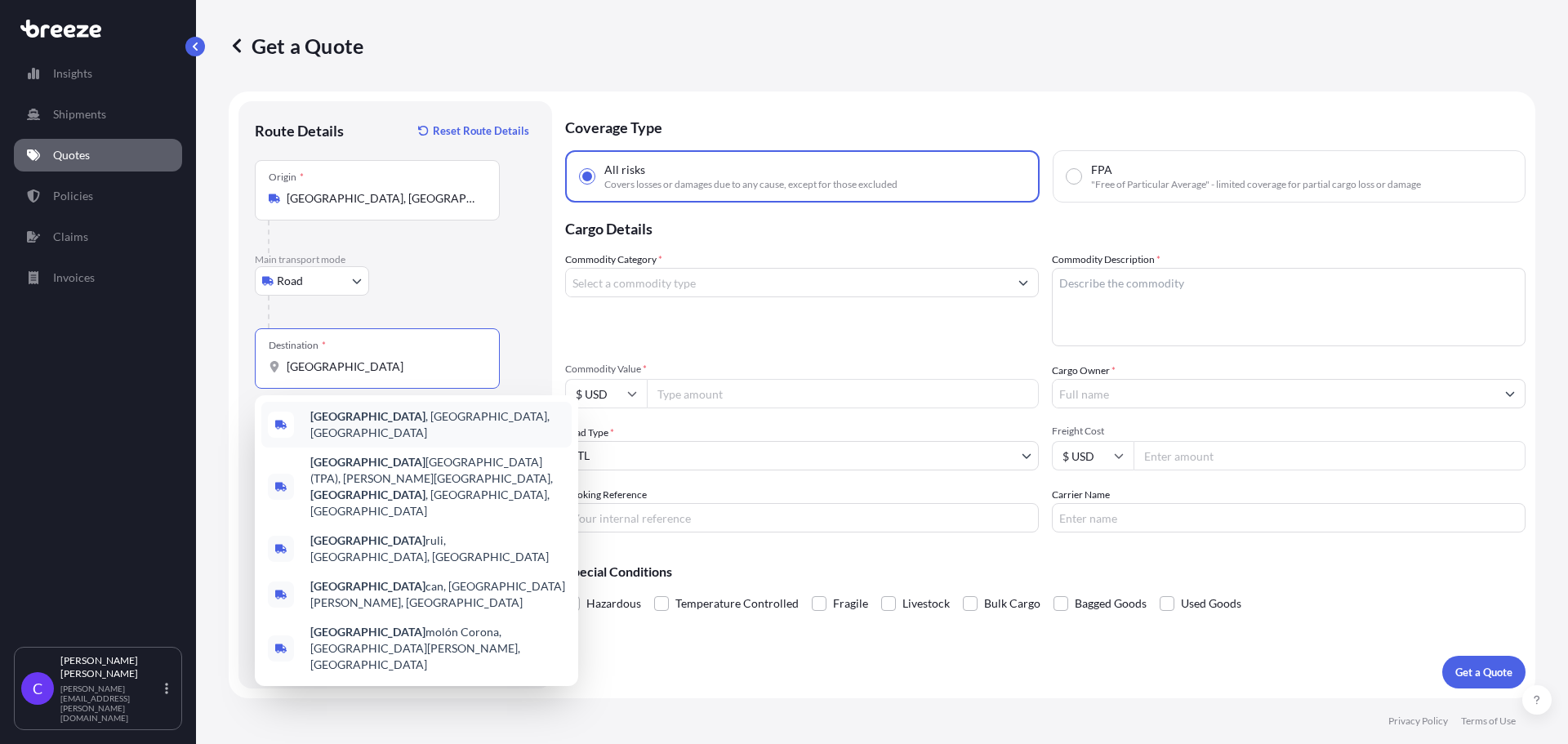
click at [382, 423] on span "[GEOGRAPHIC_DATA] , [GEOGRAPHIC_DATA], [GEOGRAPHIC_DATA]" at bounding box center [438, 424] width 255 height 32
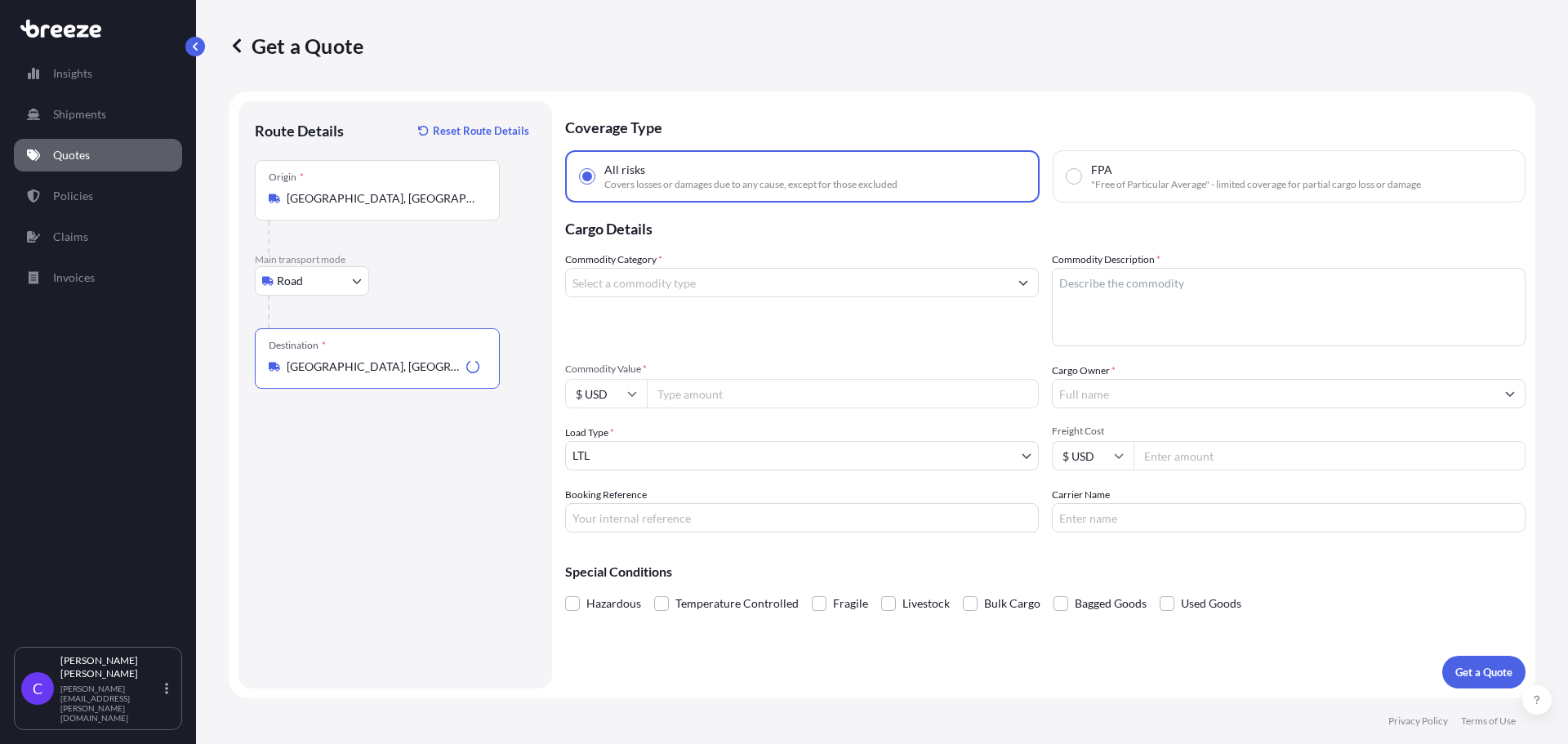
type input "[GEOGRAPHIC_DATA], [GEOGRAPHIC_DATA], [GEOGRAPHIC_DATA]"
click at [707, 280] on input "Commodity Category *" at bounding box center [787, 283] width 443 height 30
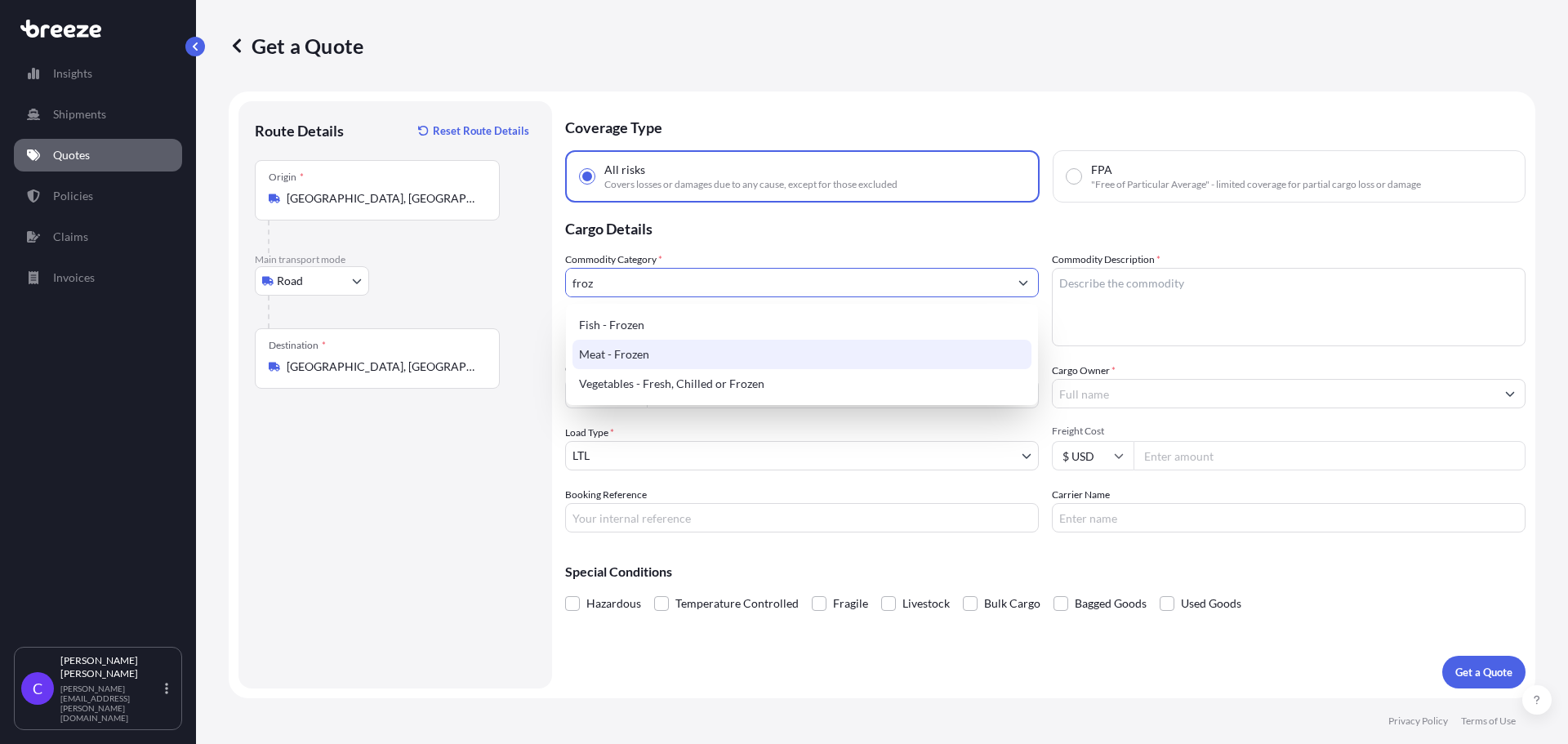
click at [659, 355] on div "Meat - Frozen" at bounding box center [802, 355] width 459 height 30
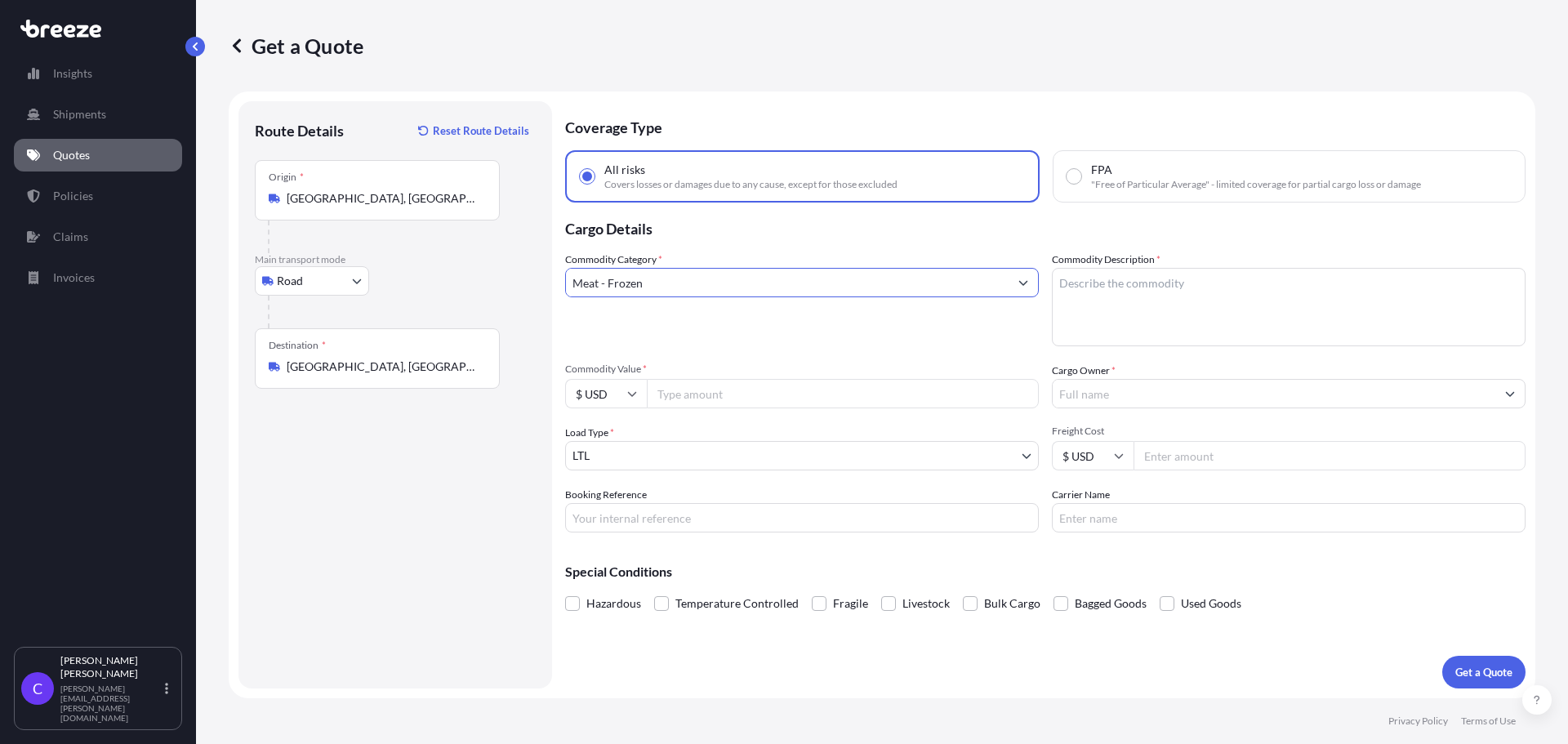
type input "Meat - Frozen"
click at [1124, 293] on textarea "Commodity Description *" at bounding box center [1289, 307] width 474 height 79
type textarea "frozen sandwiches"
type input "11800"
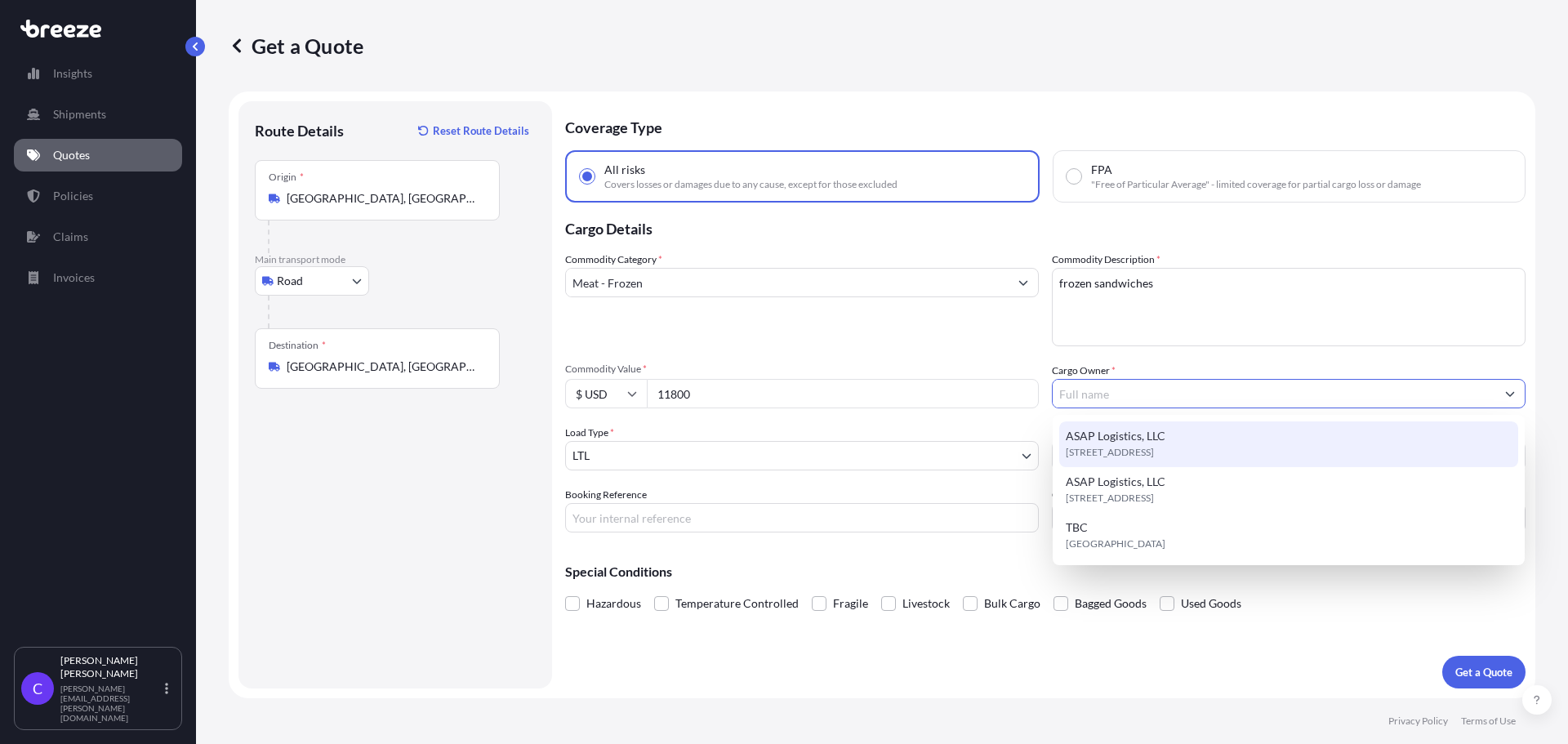
click at [1163, 442] on span "ASAP Logistics, LLC" at bounding box center [1116, 437] width 99 height 17
type input "ASAP Logistics, LLC"
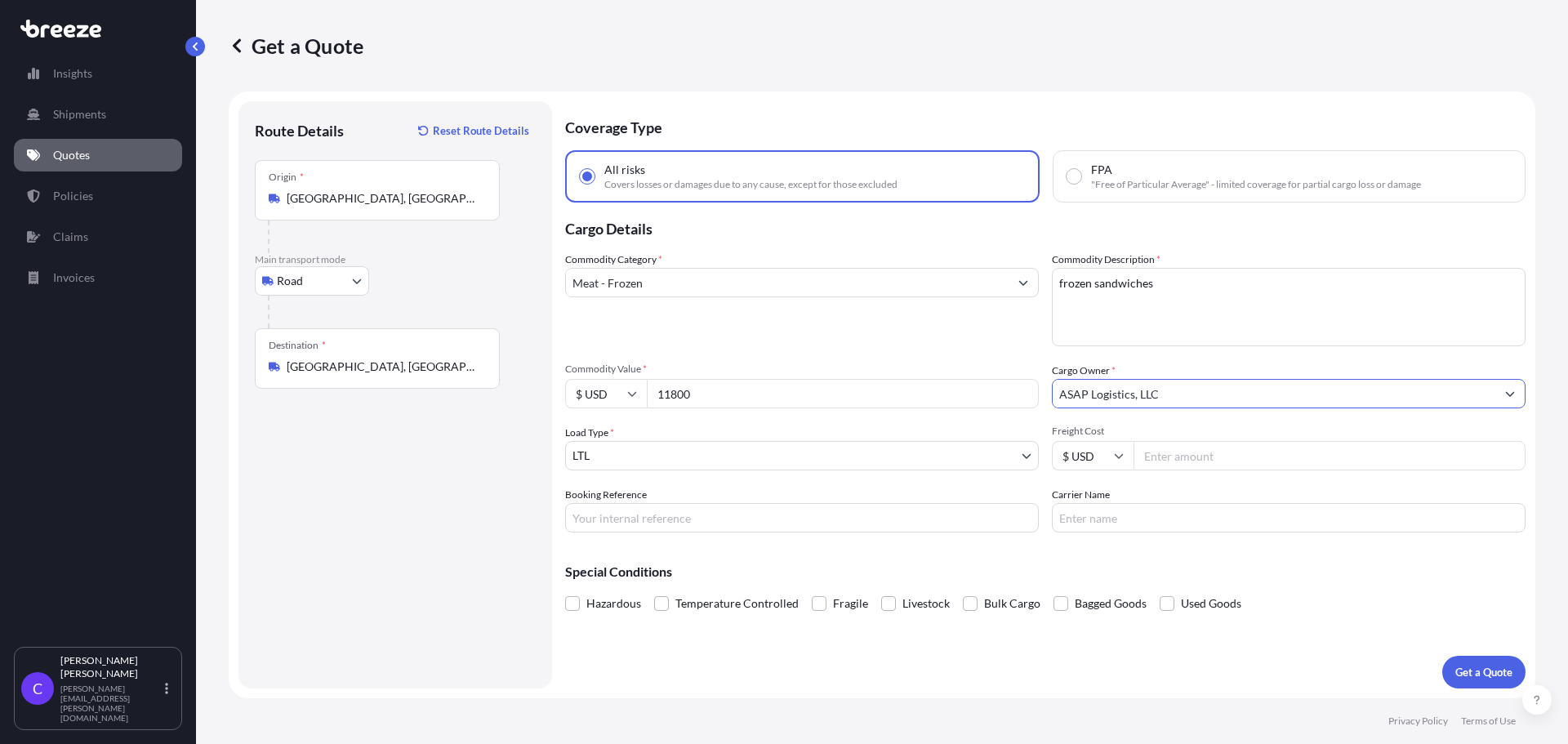
click at [1170, 458] on input "Freight Cost" at bounding box center [1329, 457] width 392 height 30
type input "1800"
click at [731, 521] on input "Booking Reference" at bounding box center [802, 518] width 474 height 30
type input "FGF5342"
type input "FFE"
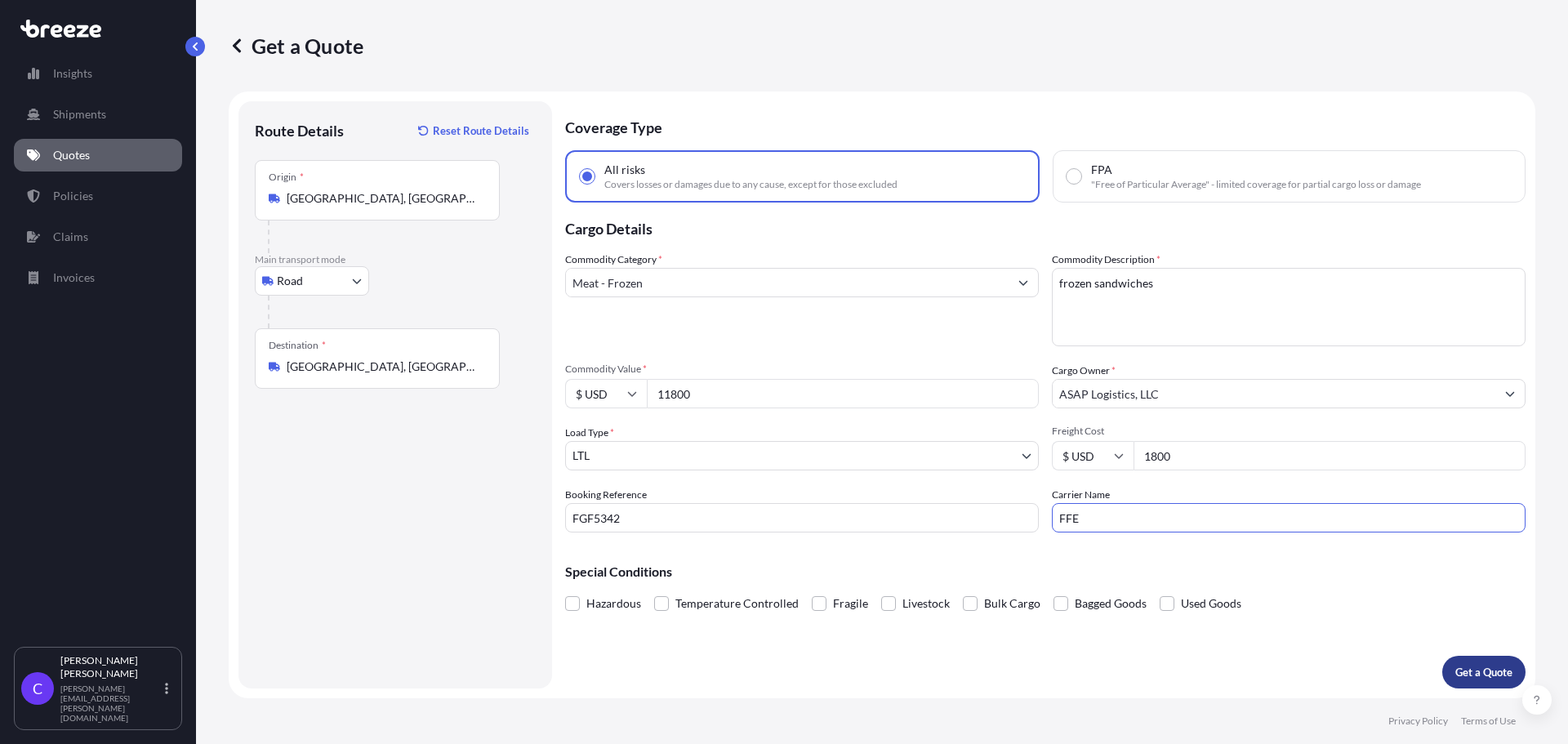
click at [1466, 674] on p "Get a Quote" at bounding box center [1484, 673] width 57 height 17
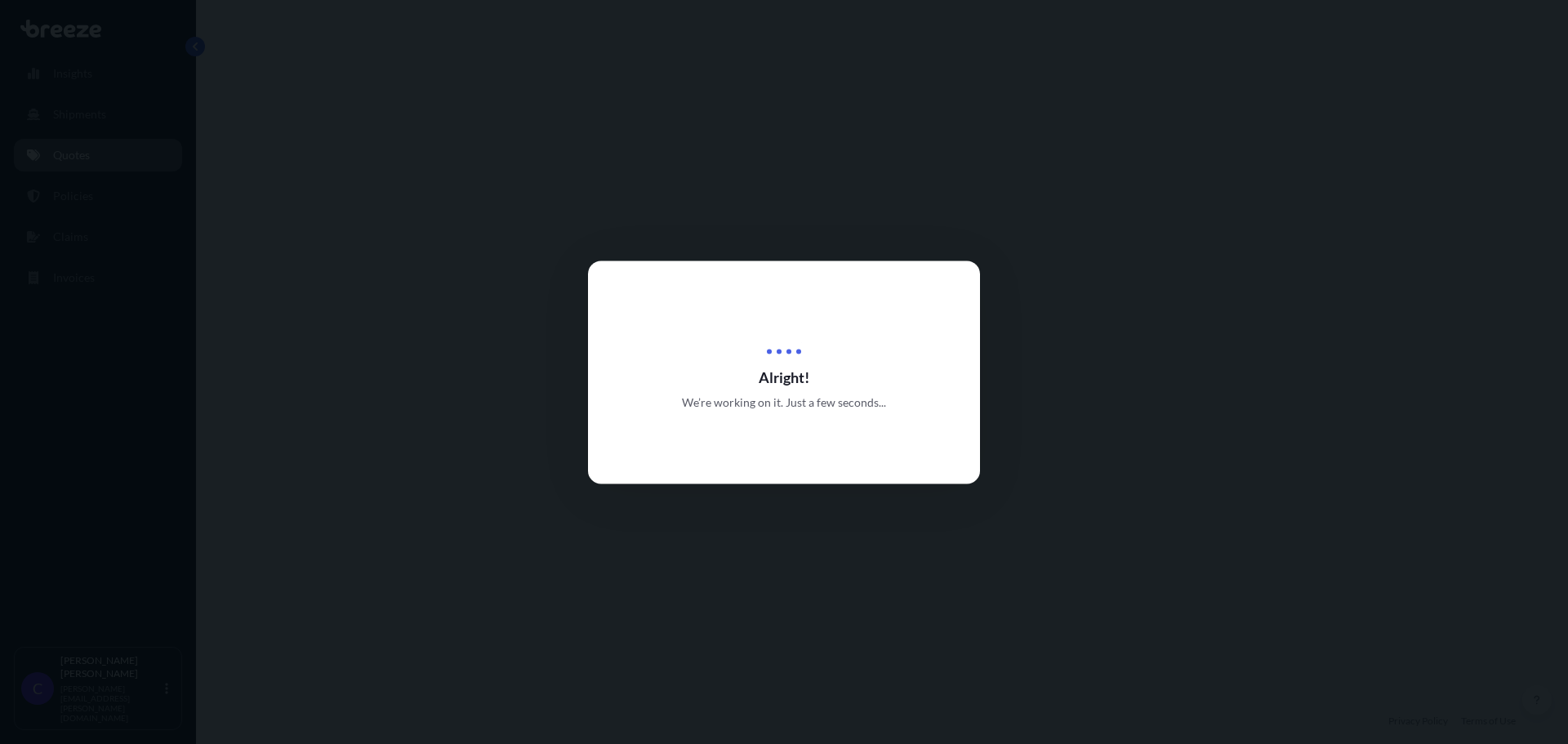
select select "Road"
select select "1"
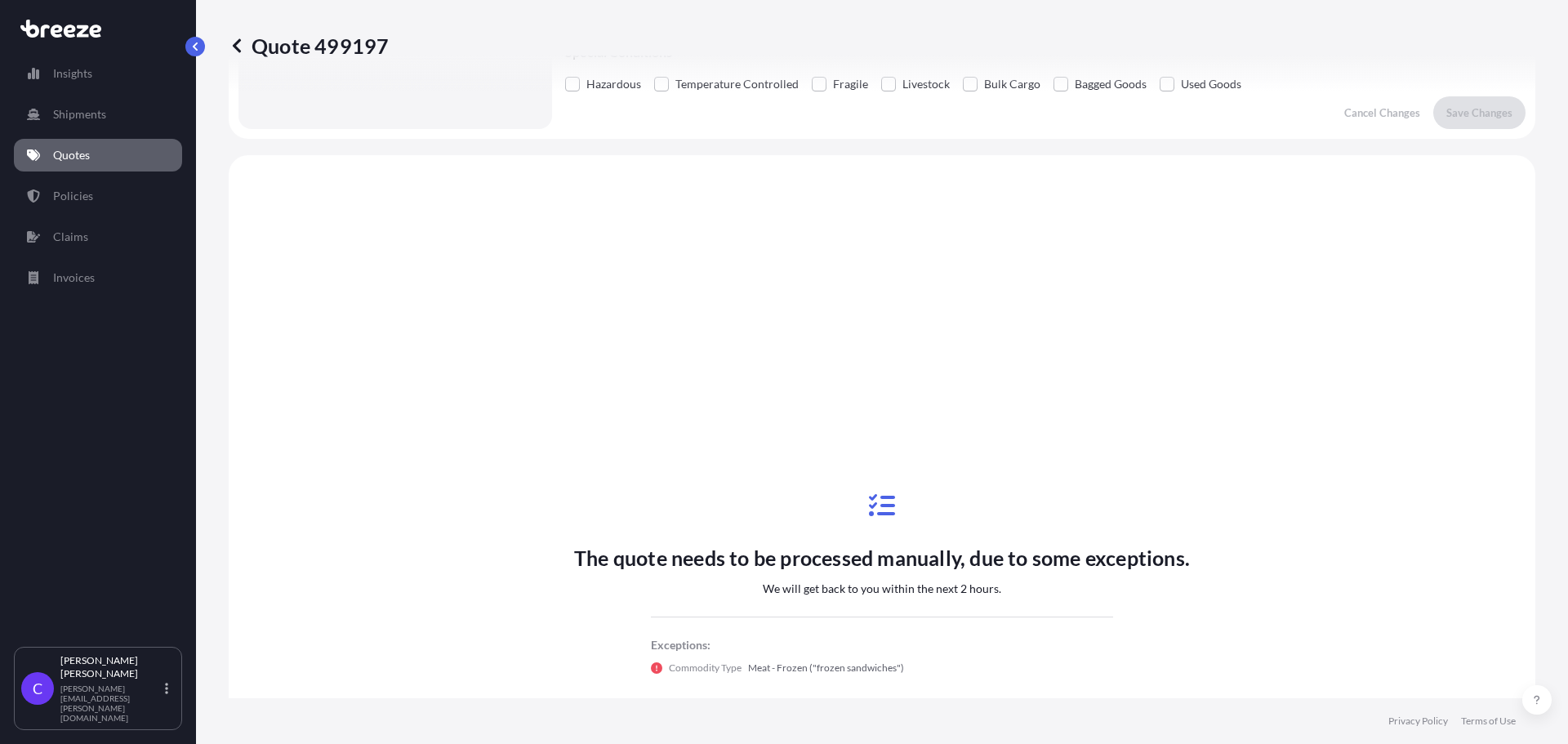
scroll to position [593, 0]
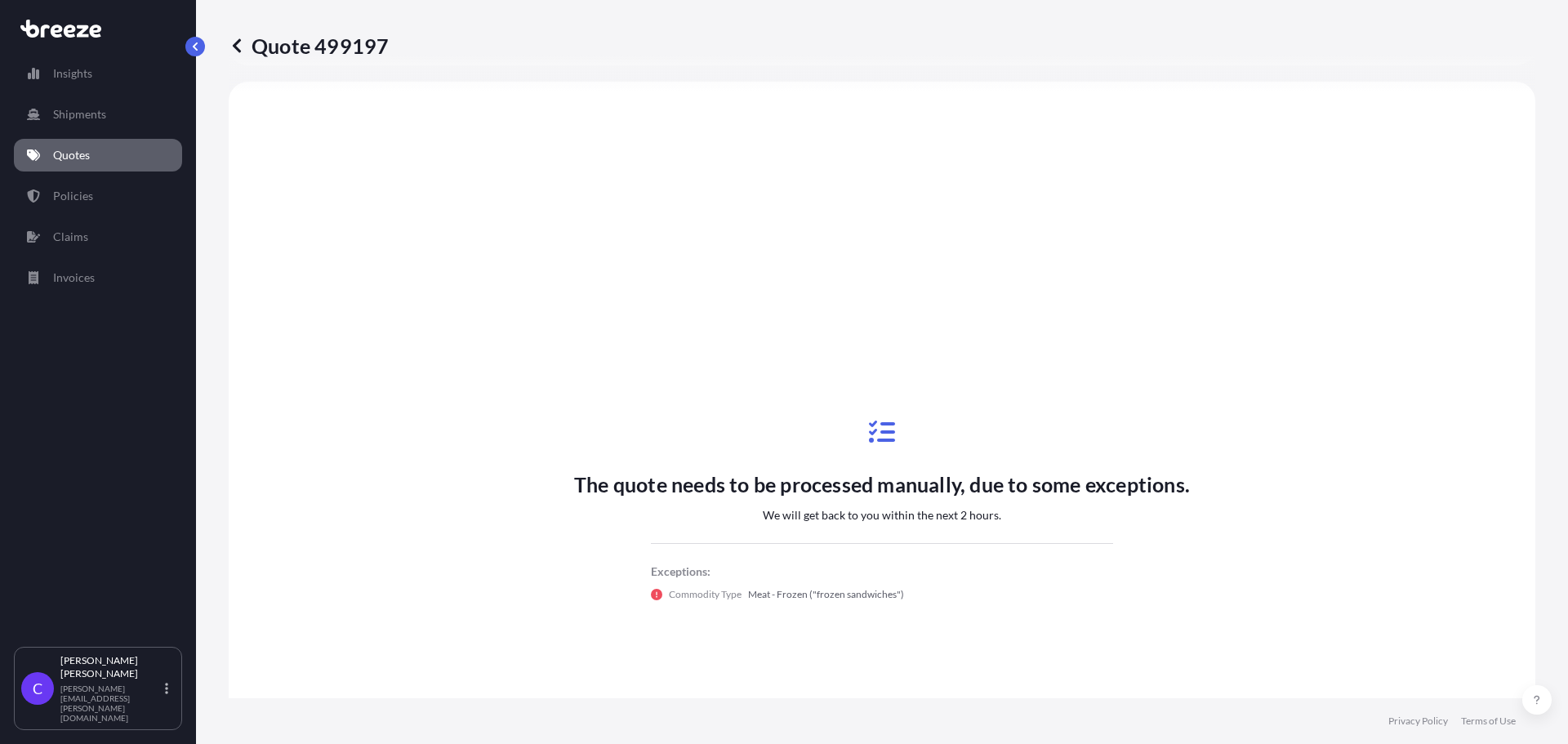
click at [239, 49] on icon at bounding box center [237, 46] width 17 height 17
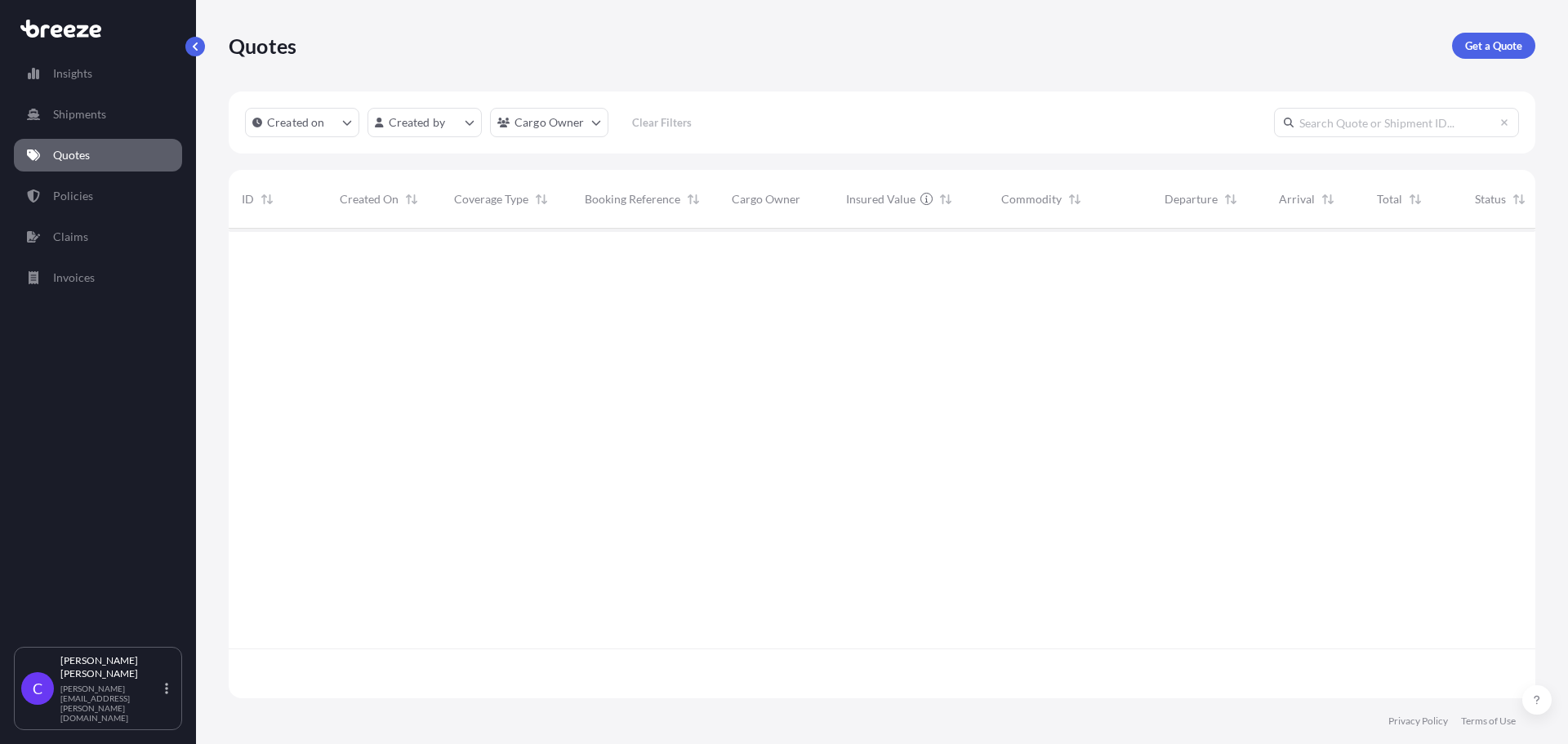
scroll to position [466, 1295]
